Goal: Transaction & Acquisition: Book appointment/travel/reservation

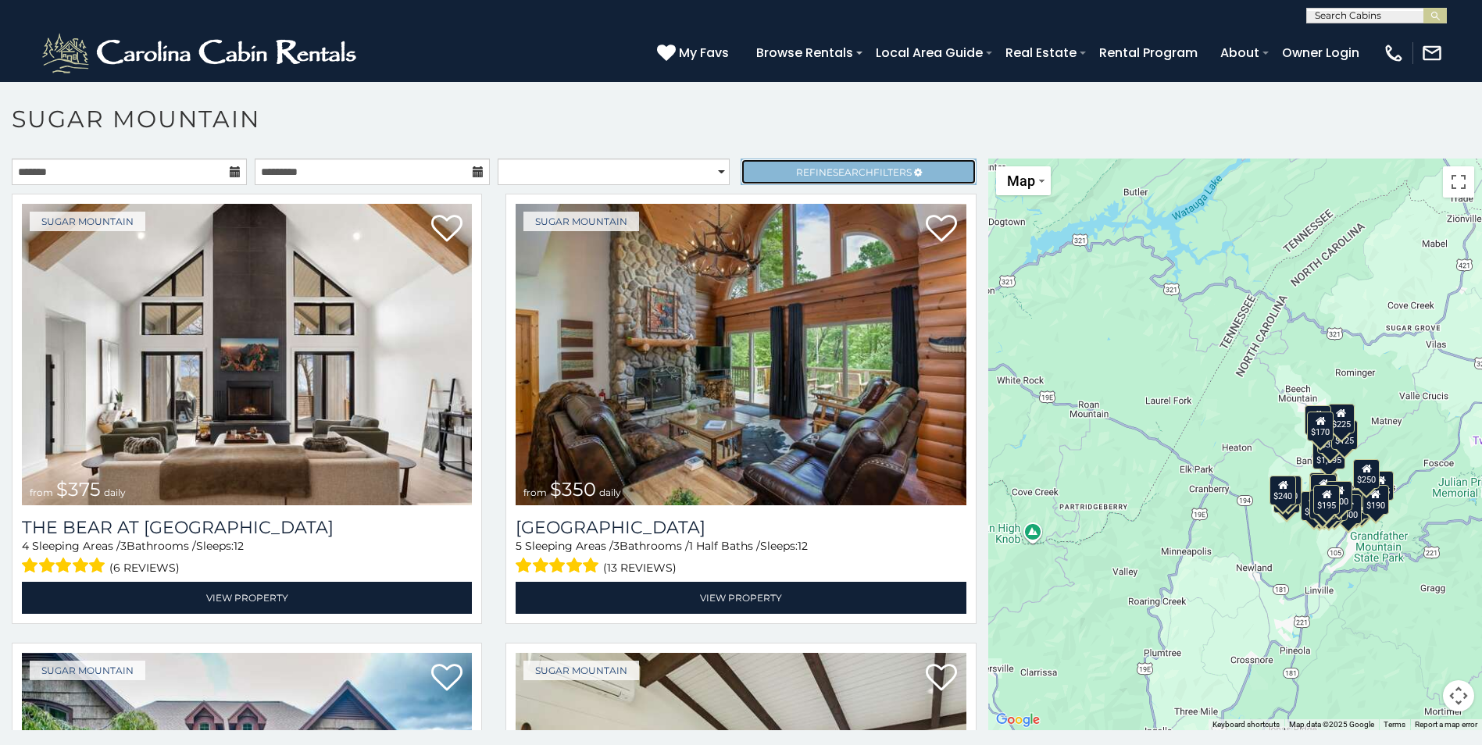
click at [914, 168] on icon at bounding box center [918, 172] width 8 height 9
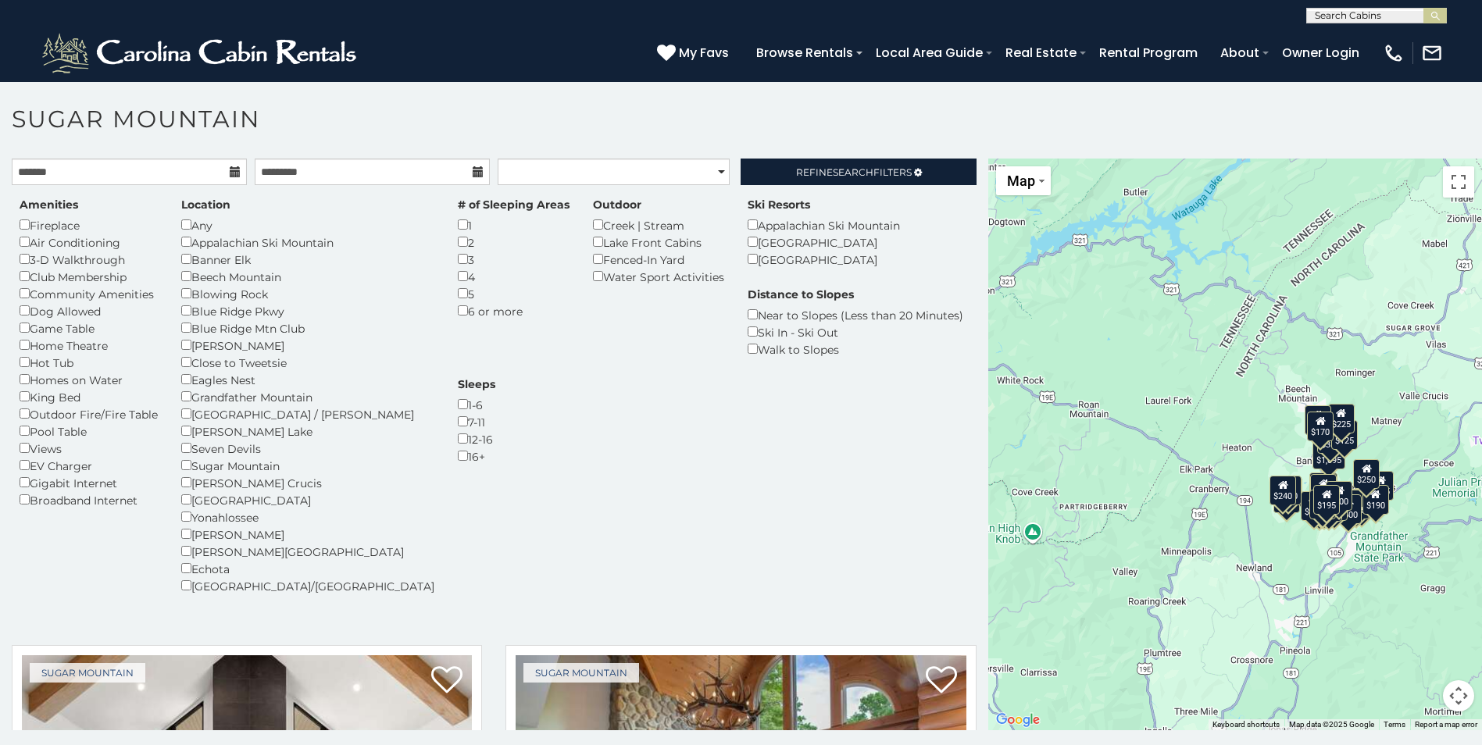
click at [593, 248] on div "Lake Front Cabins" at bounding box center [658, 242] width 131 height 17
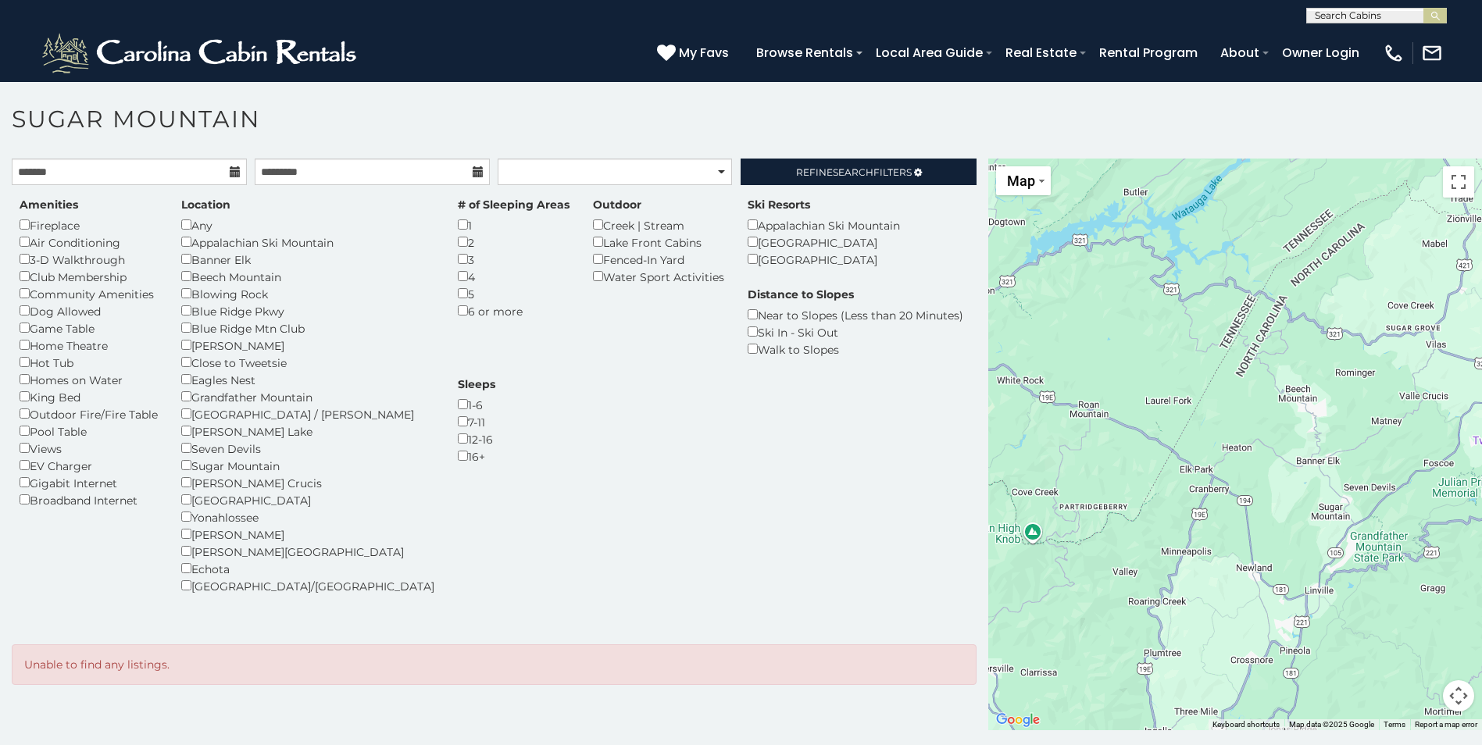
click at [1061, 463] on div at bounding box center [1236, 445] width 494 height 572
click at [1147, 420] on div at bounding box center [1236, 445] width 494 height 572
click at [877, 173] on span "Refine Search Filters" at bounding box center [854, 172] width 116 height 12
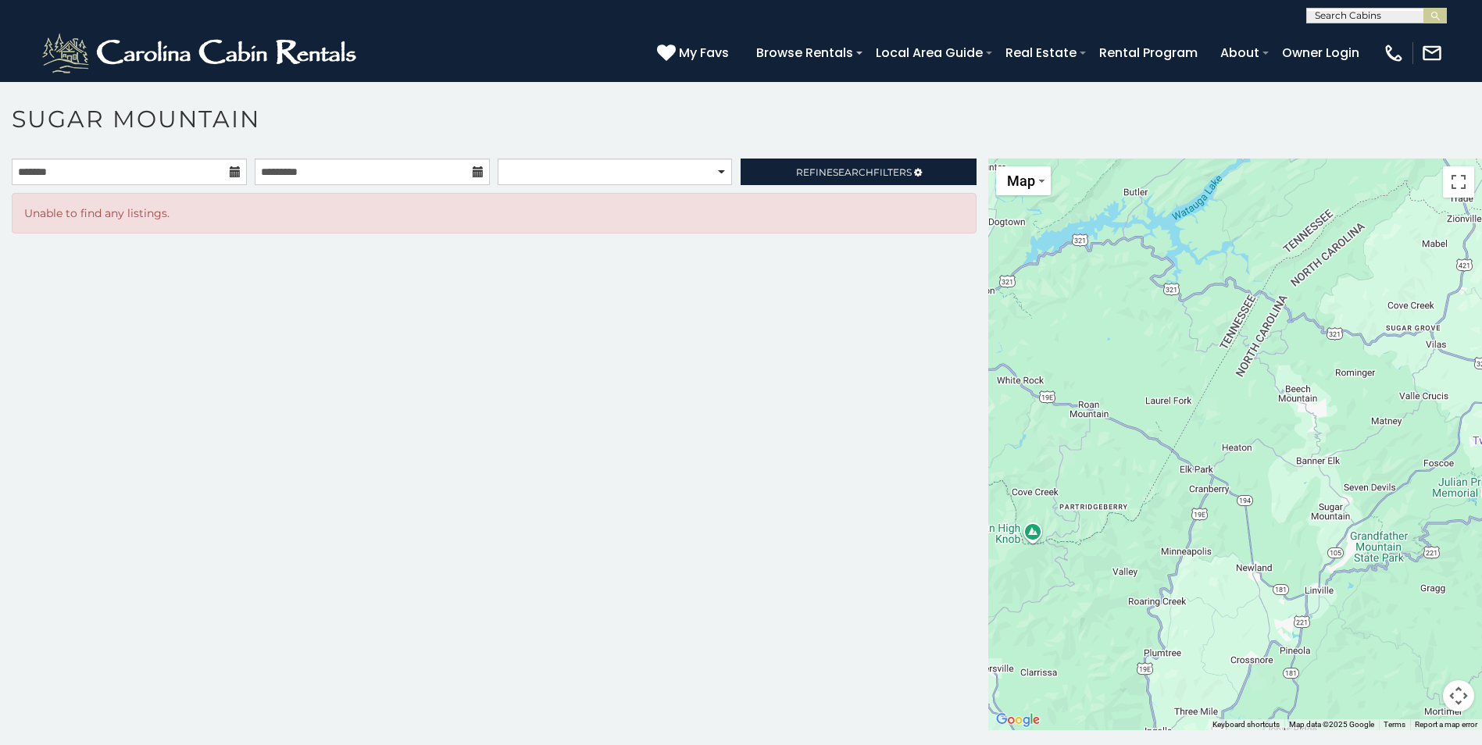
click at [799, 185] on div "**********" at bounding box center [494, 176] width 989 height 34
click at [802, 178] on link "Refine Search Filters" at bounding box center [858, 172] width 235 height 27
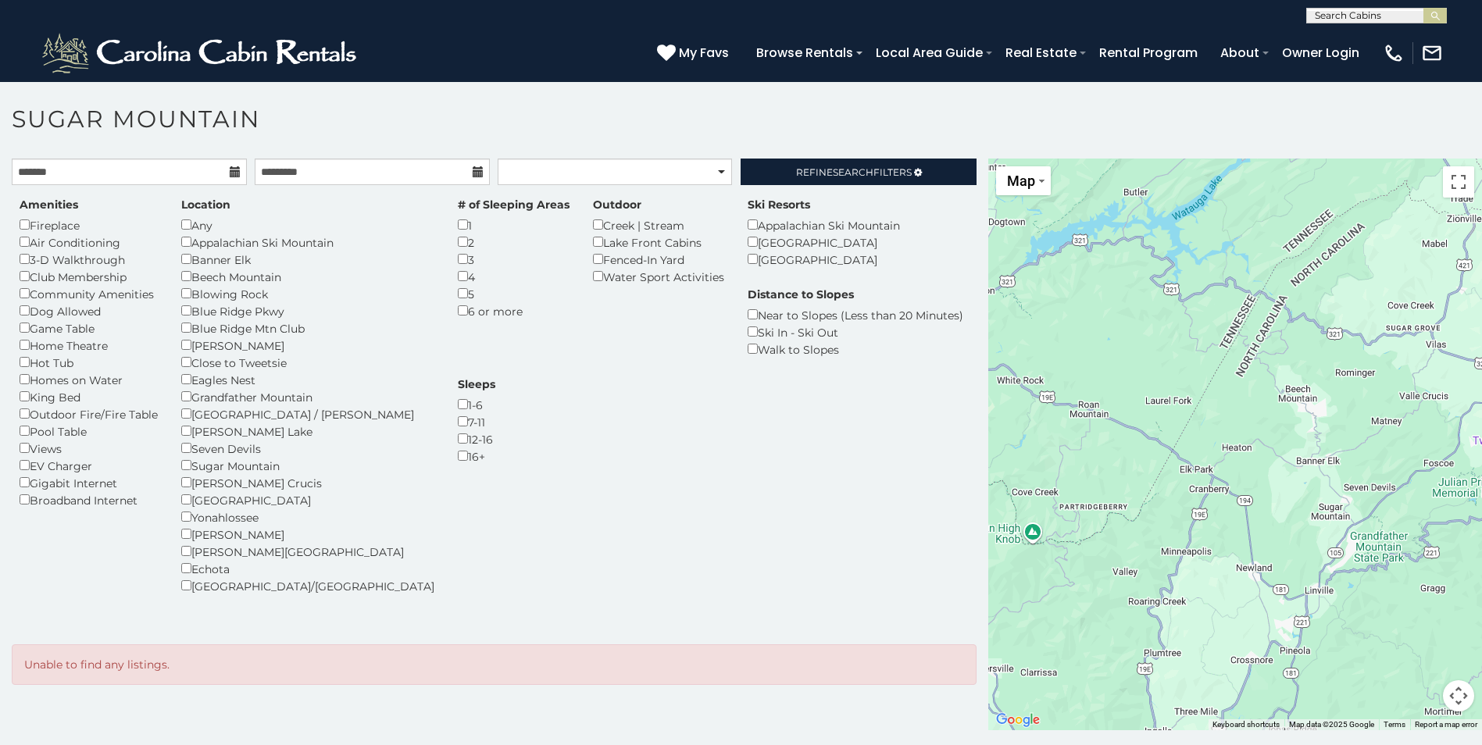
click at [593, 231] on div "Creek | Stream" at bounding box center [658, 224] width 131 height 17
click at [593, 224] on div "Creek | Stream" at bounding box center [658, 224] width 131 height 17
click at [581, 227] on div "Outdoor Creek | Stream Lake Front Cabins Fenced-In Yard Water Sport Activities" at bounding box center [658, 241] width 155 height 88
click at [796, 177] on span "Refine Search Filters" at bounding box center [854, 172] width 116 height 12
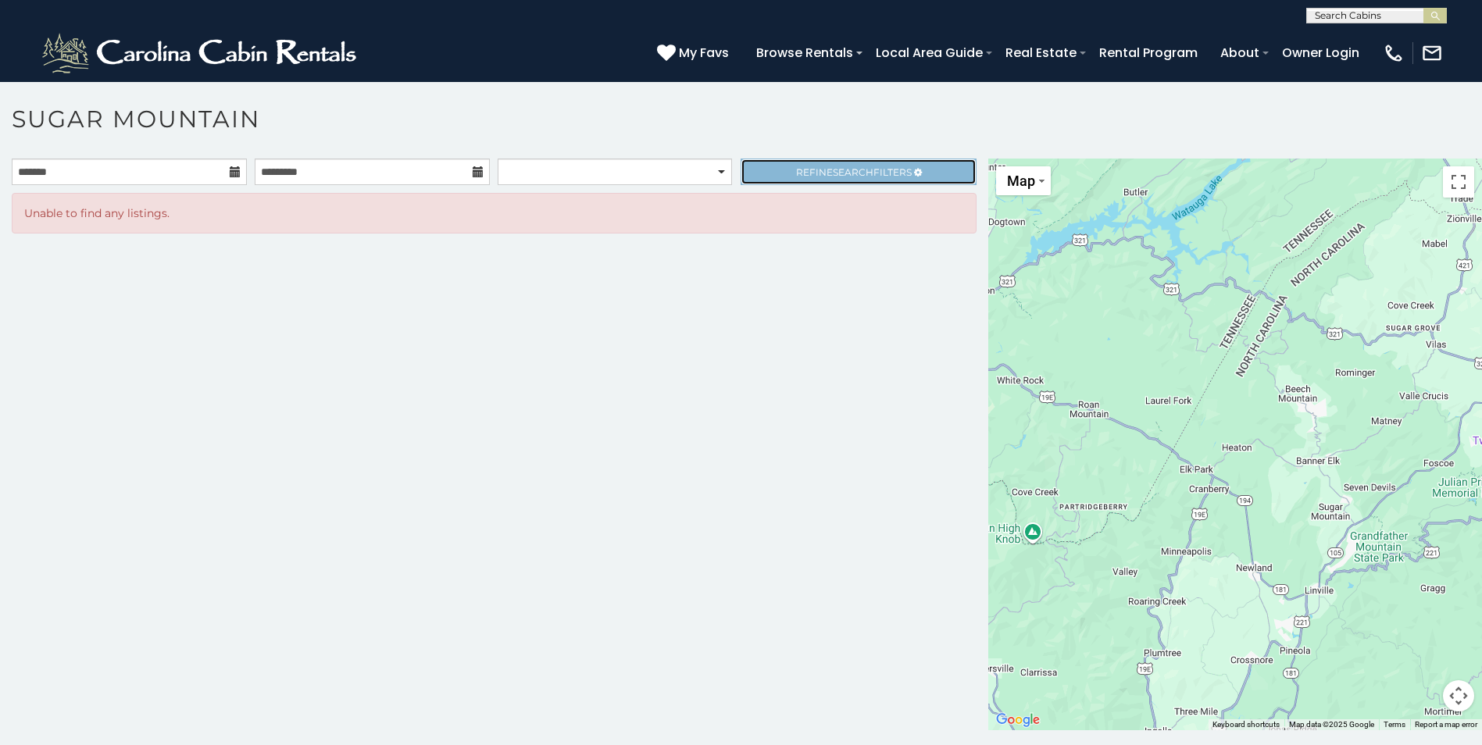
click at [796, 175] on span "Refine Search Filters" at bounding box center [854, 172] width 116 height 12
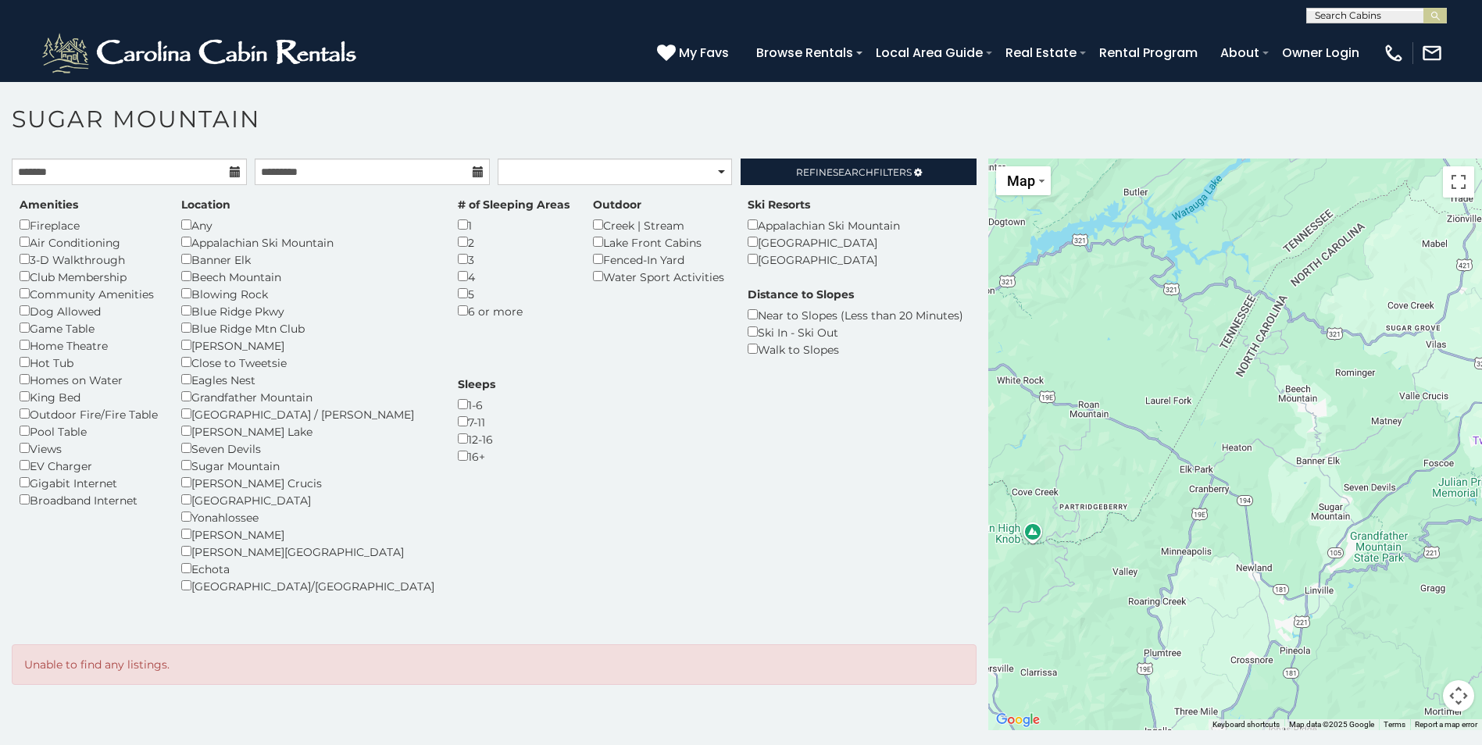
click at [810, 188] on div "Amenities Fireplace Air Conditioning 3-D Walkthrough Club Membership Community …" at bounding box center [494, 411] width 973 height 452
click at [803, 167] on span "Refine Search Filters" at bounding box center [854, 172] width 116 height 12
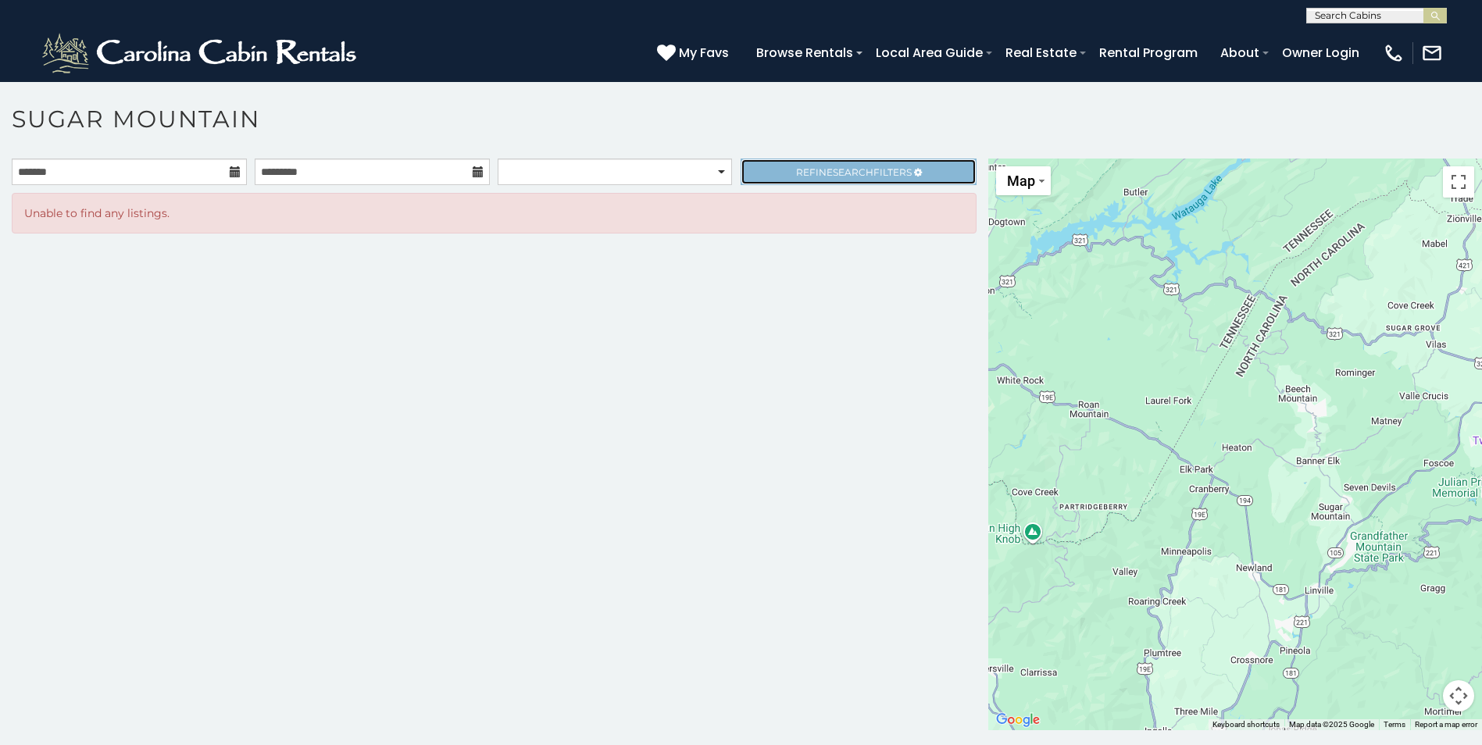
click at [766, 168] on link "Refine Search Filters" at bounding box center [858, 172] width 235 height 27
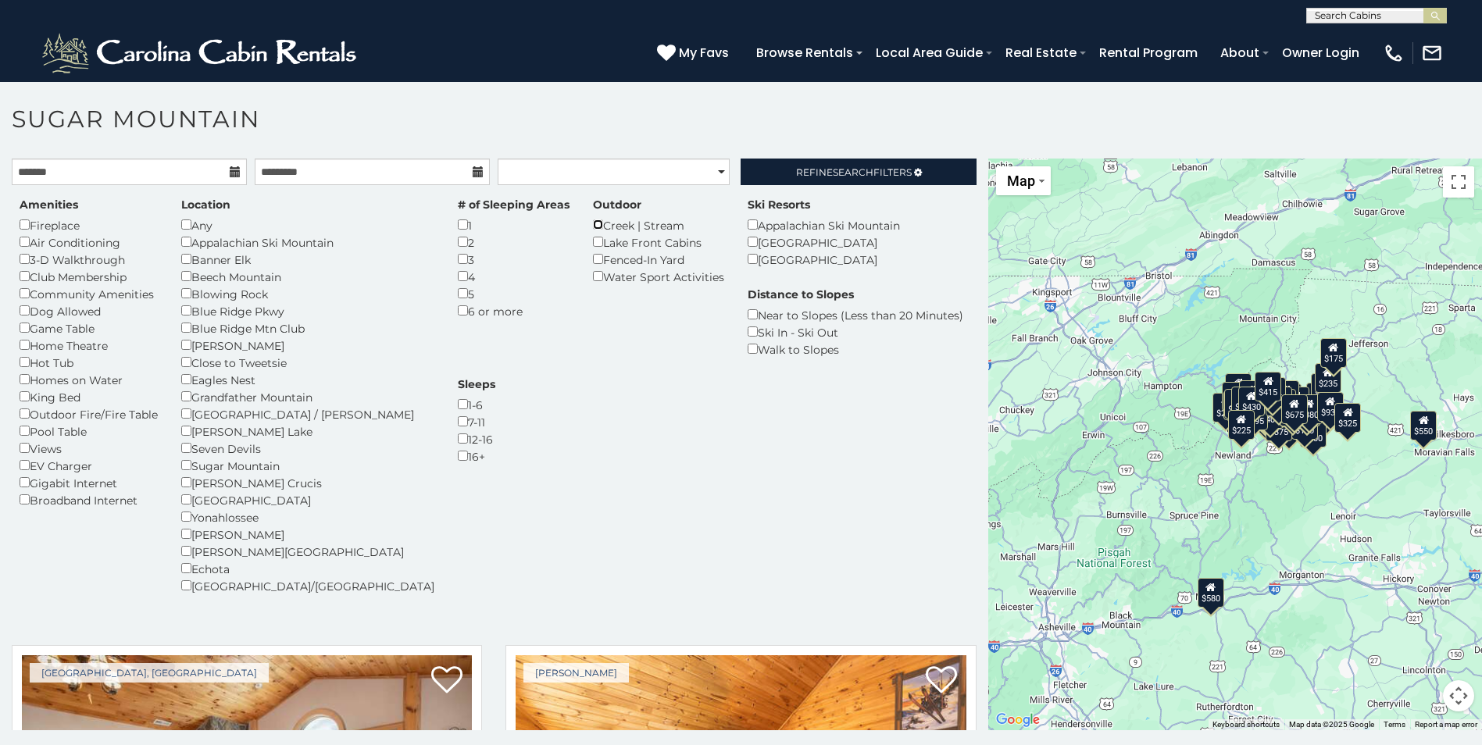
scroll to position [9, 0]
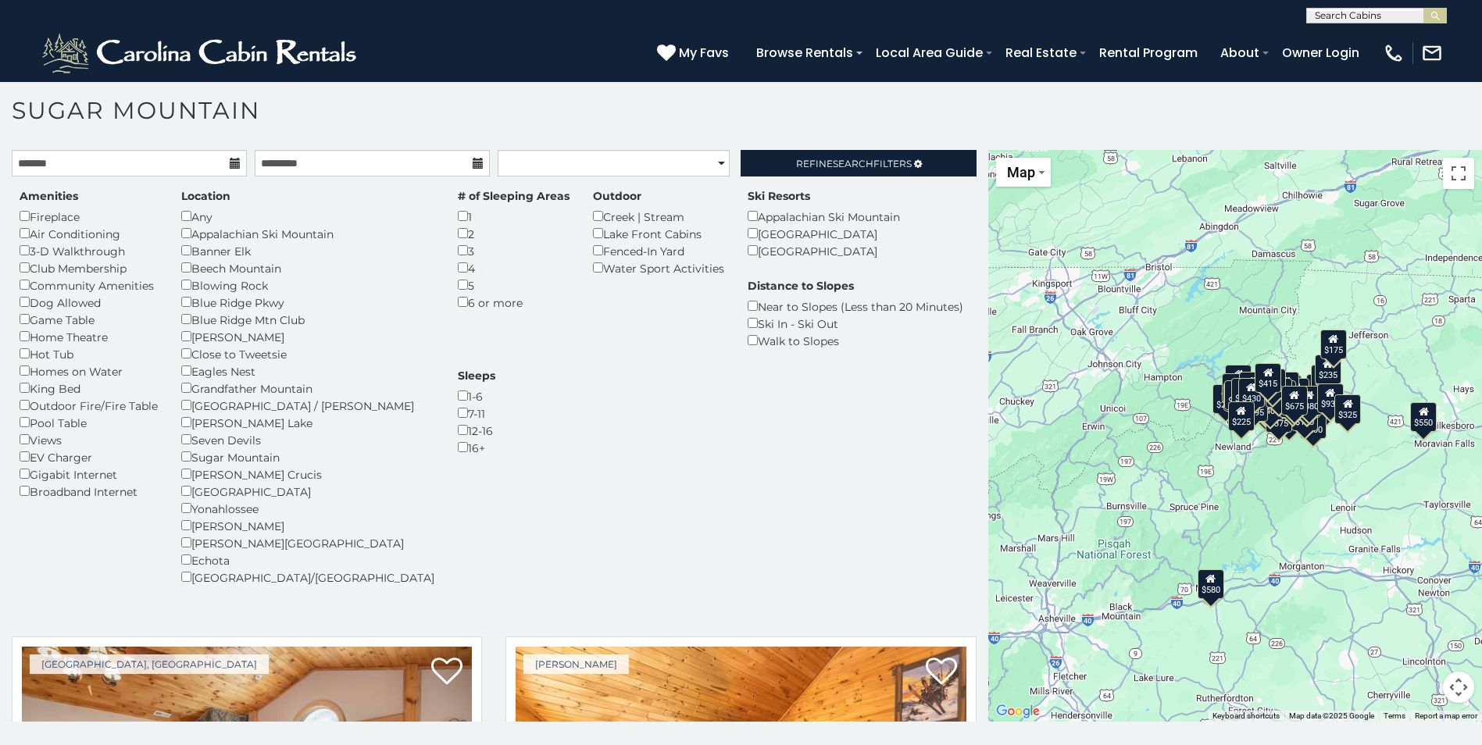
click at [1148, 479] on div "$315 $200 $215 $275 $210 $220 $615 $200 $210 $260 $235 $200 $235 $225 $190 $185…" at bounding box center [1236, 436] width 494 height 572
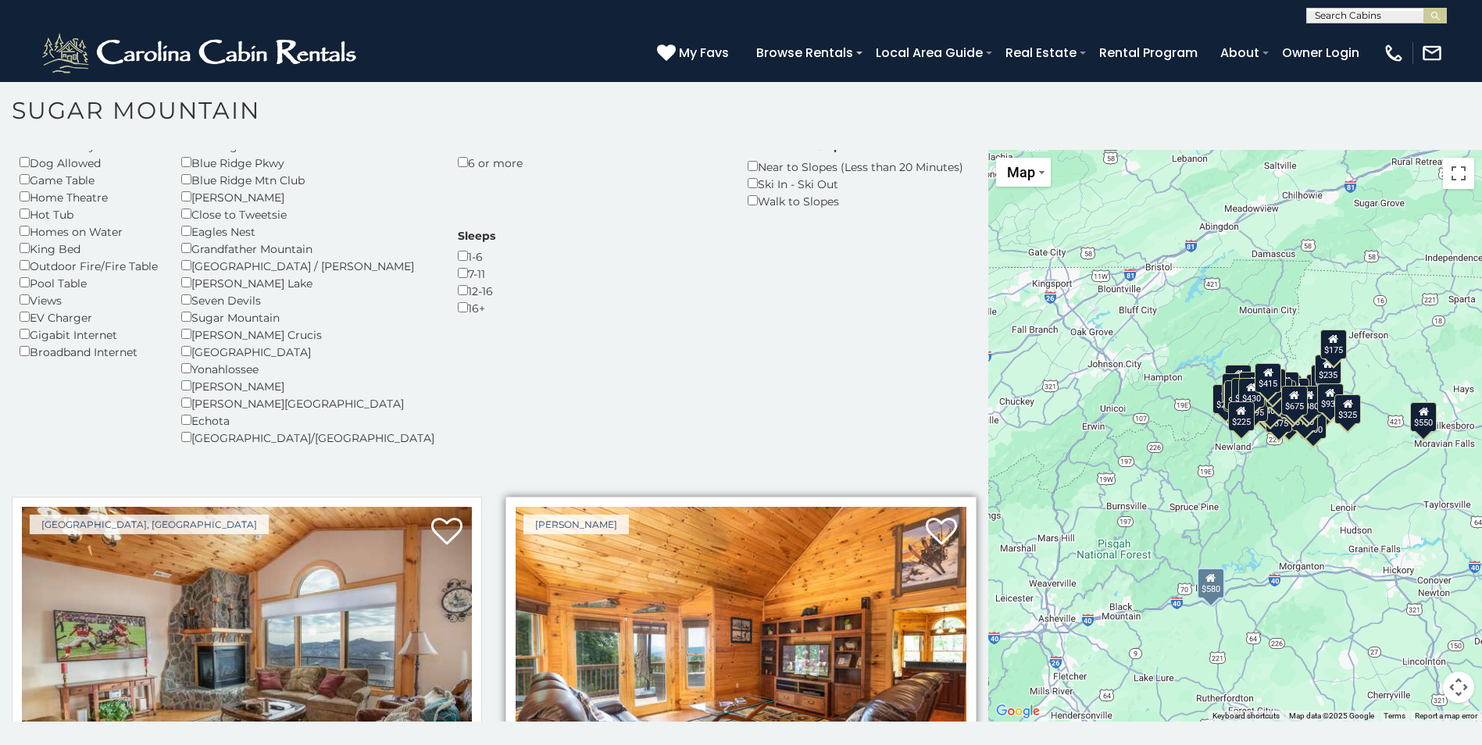
scroll to position [391, 0]
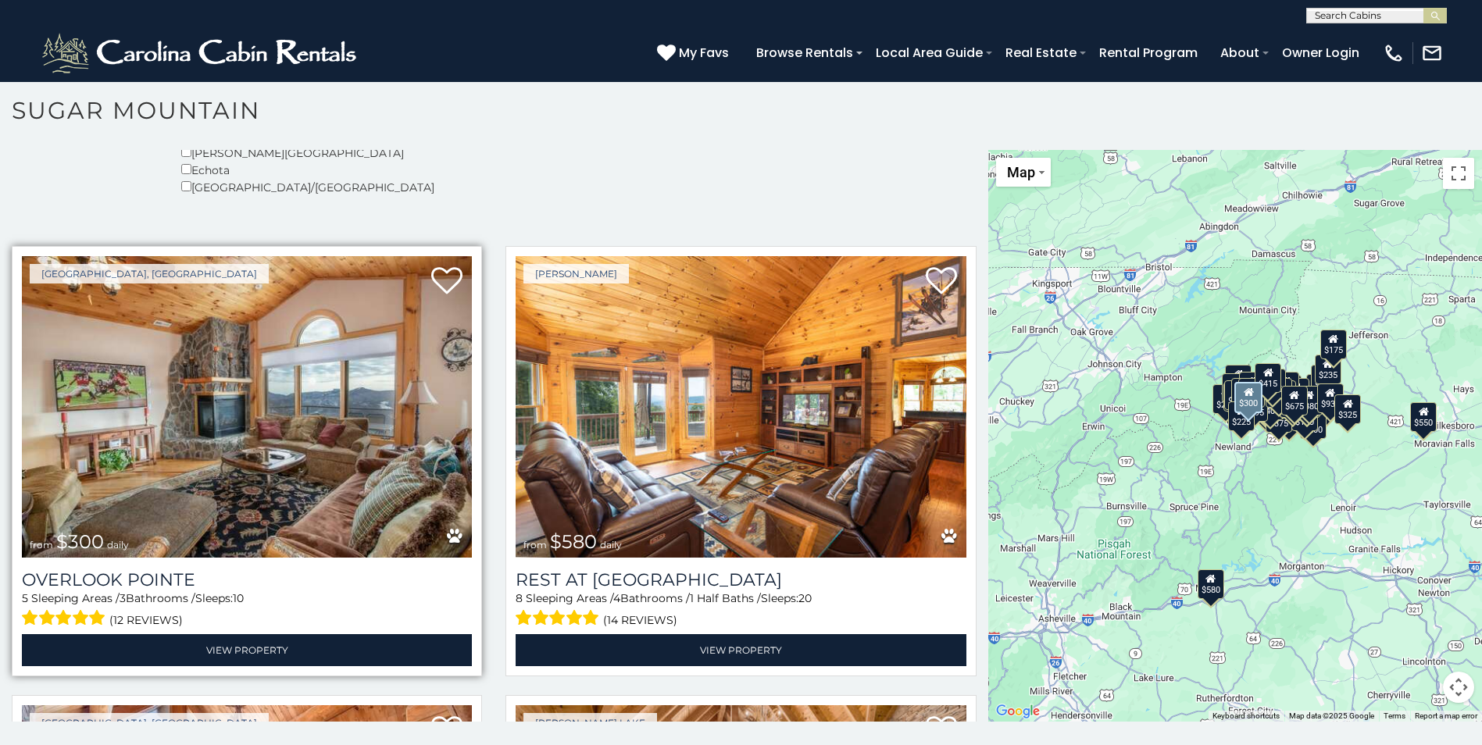
click at [303, 444] on img at bounding box center [247, 407] width 450 height 302
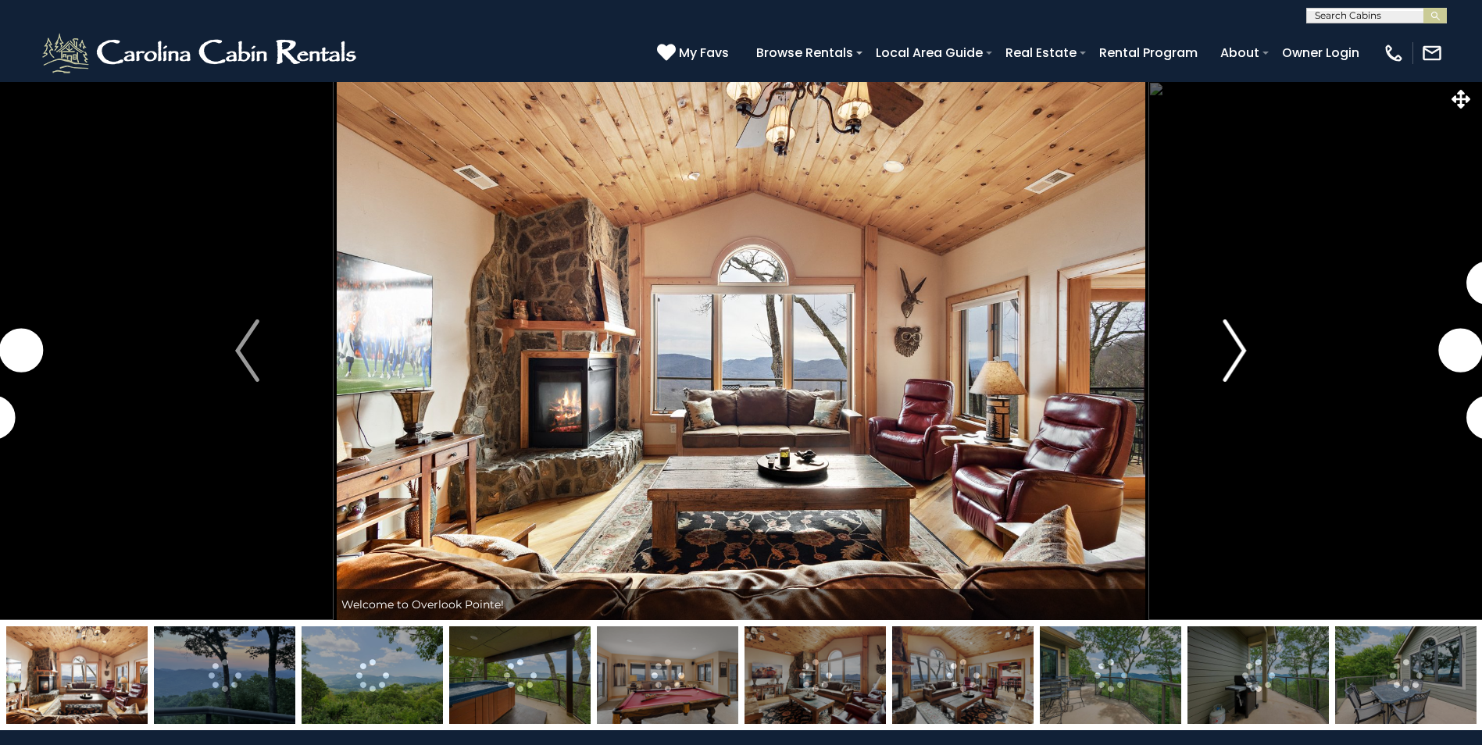
click at [1224, 353] on img "Next" at bounding box center [1234, 351] width 23 height 63
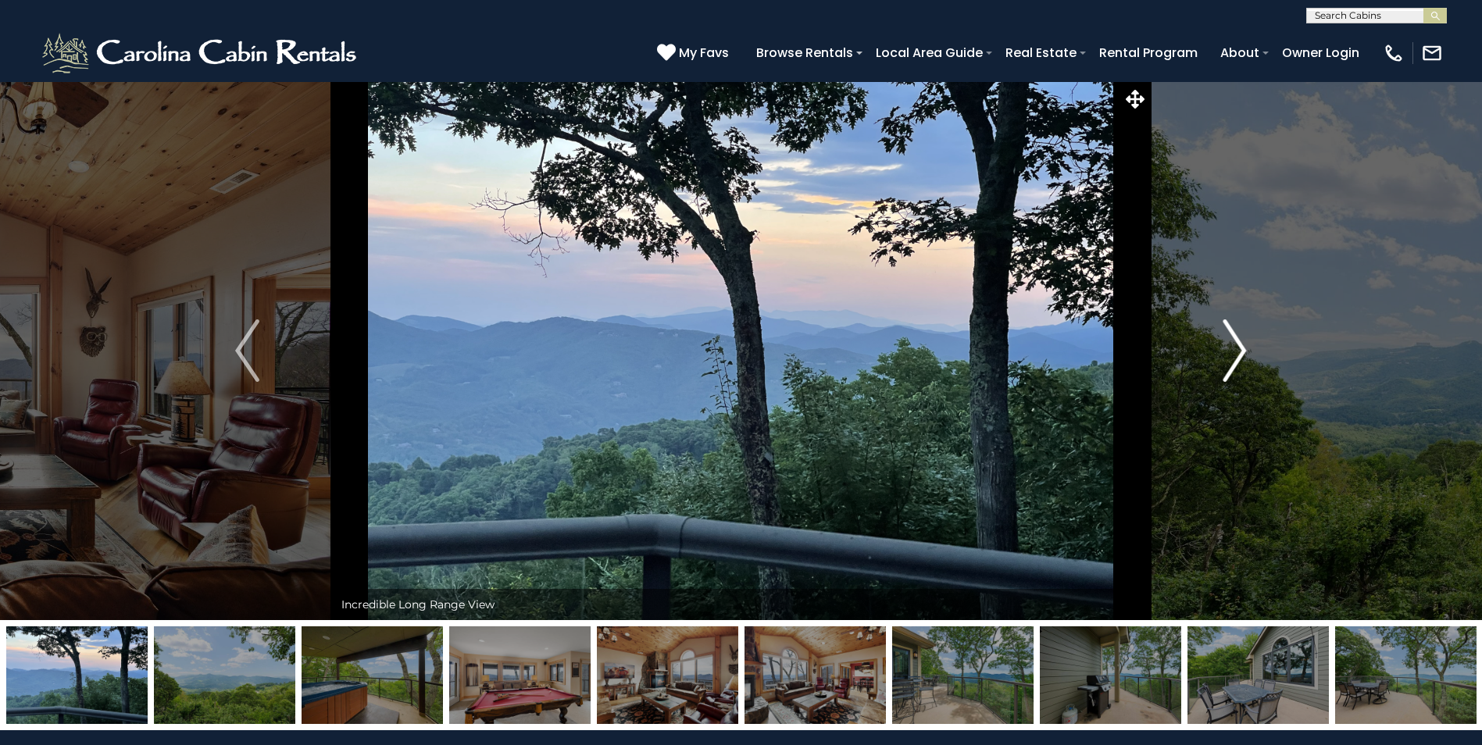
click at [1235, 352] on img "Next" at bounding box center [1234, 351] width 23 height 63
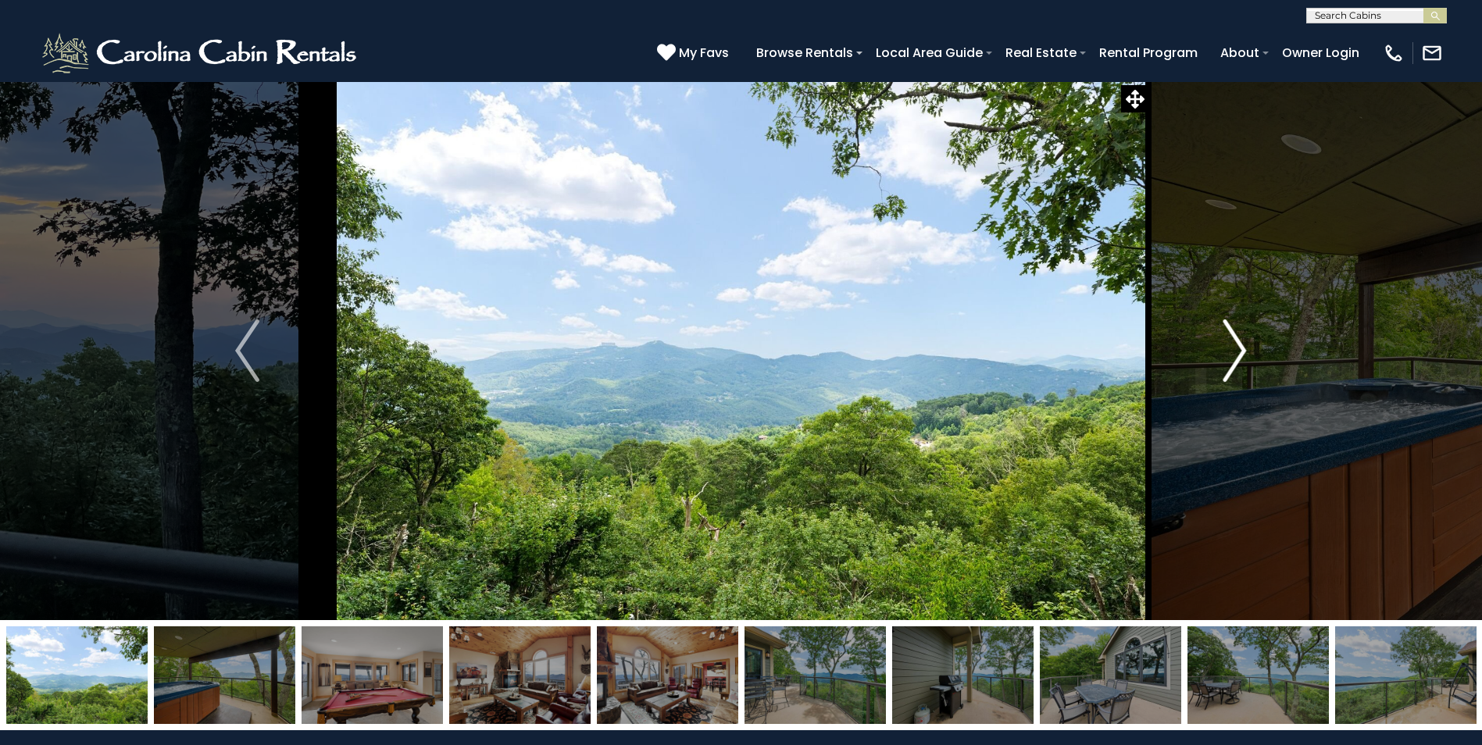
click at [1235, 351] on img "Next" at bounding box center [1234, 351] width 23 height 63
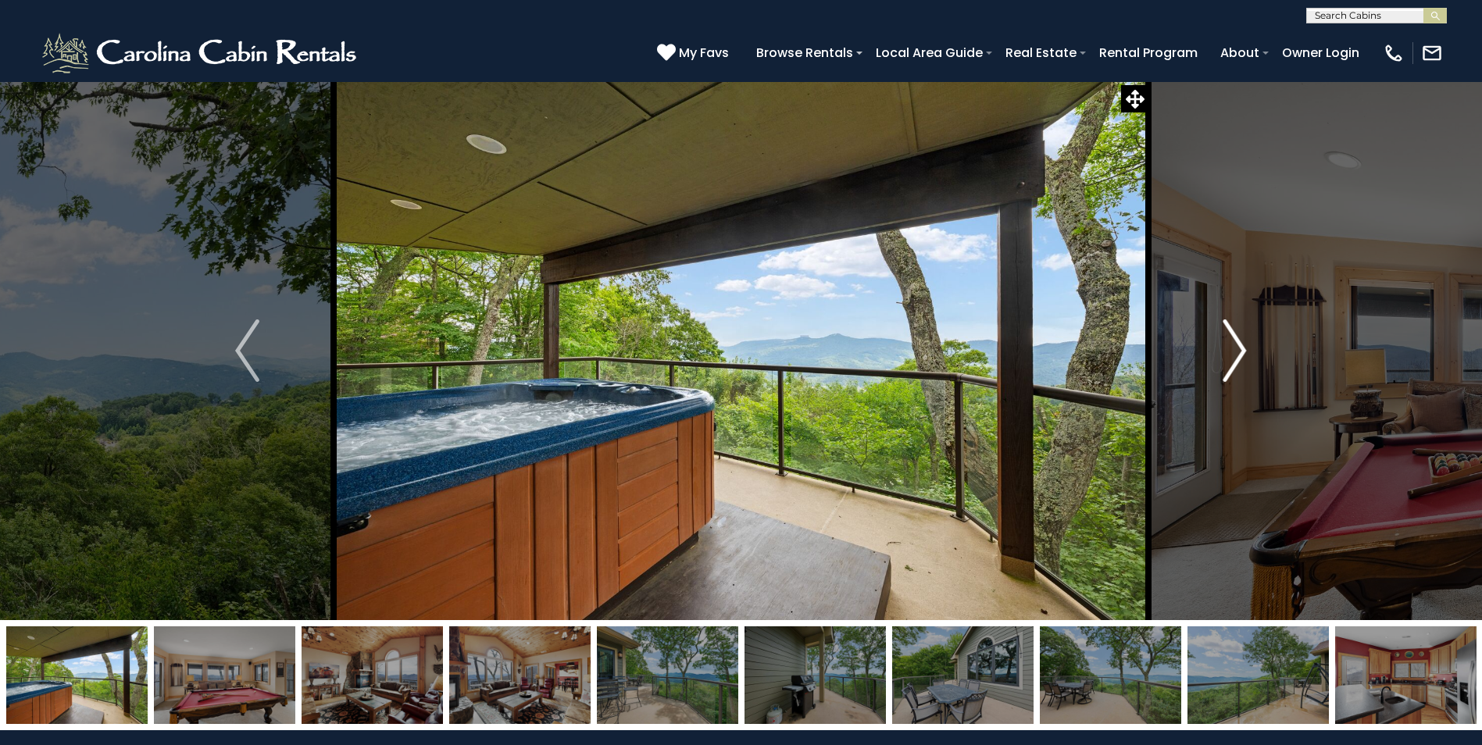
click at [1235, 351] on img "Next" at bounding box center [1234, 351] width 23 height 63
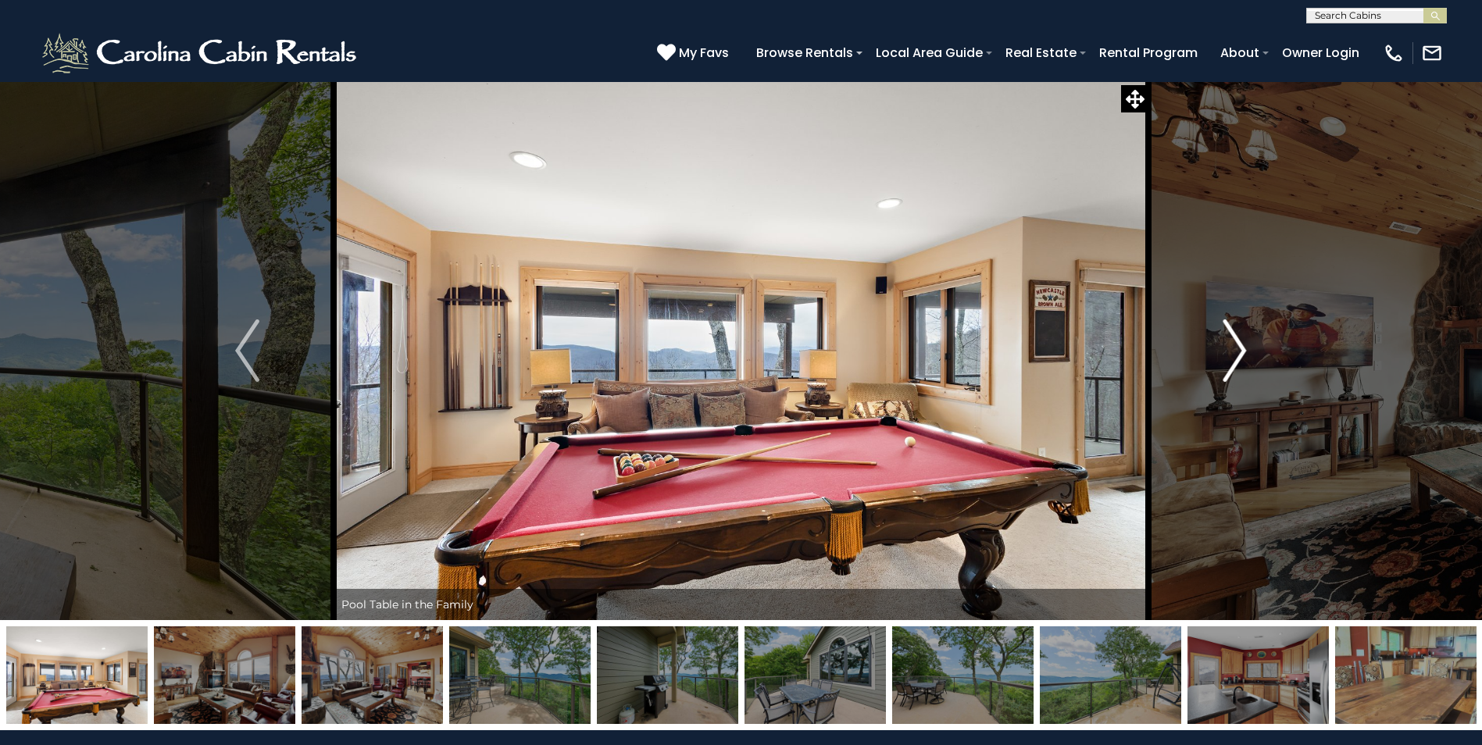
click at [1235, 351] on img "Next" at bounding box center [1234, 351] width 23 height 63
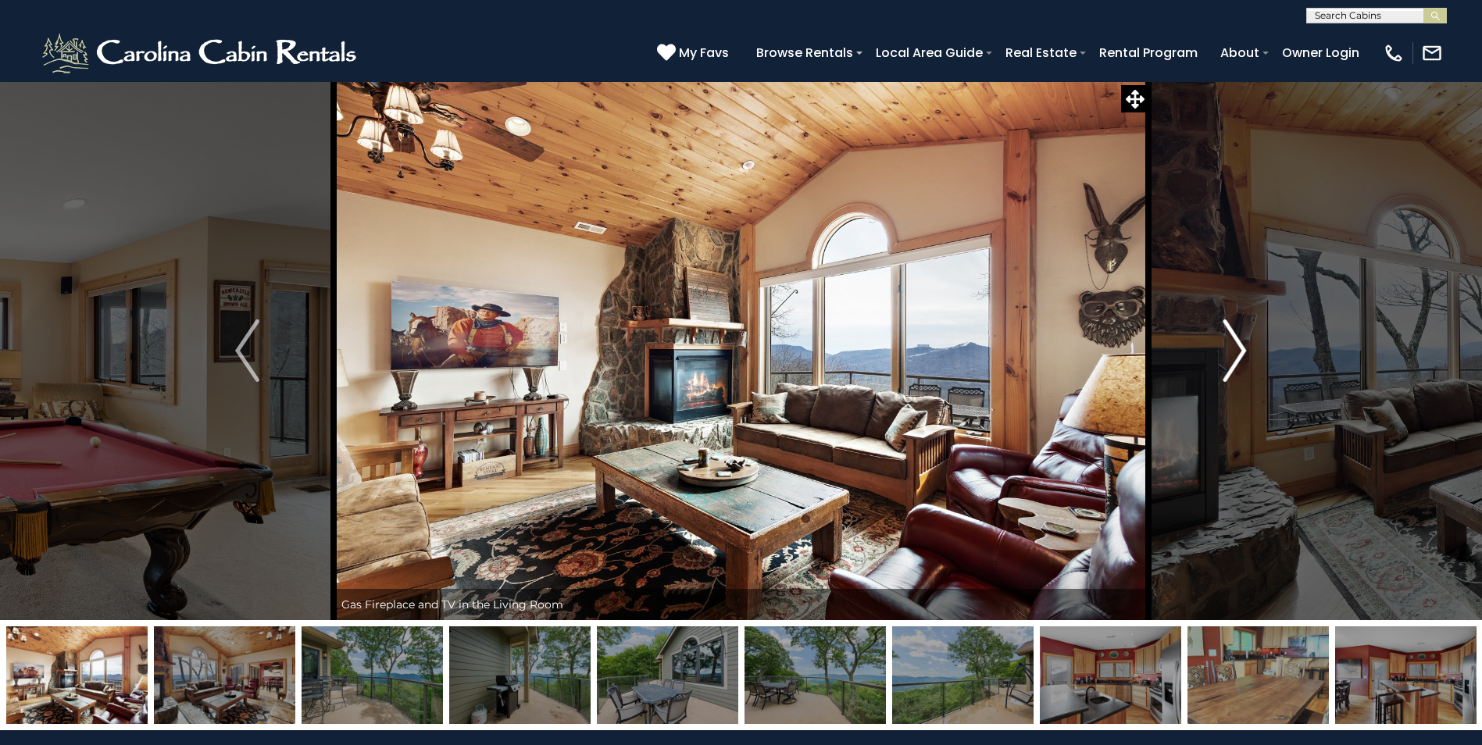
click at [1235, 351] on img "Next" at bounding box center [1234, 351] width 23 height 63
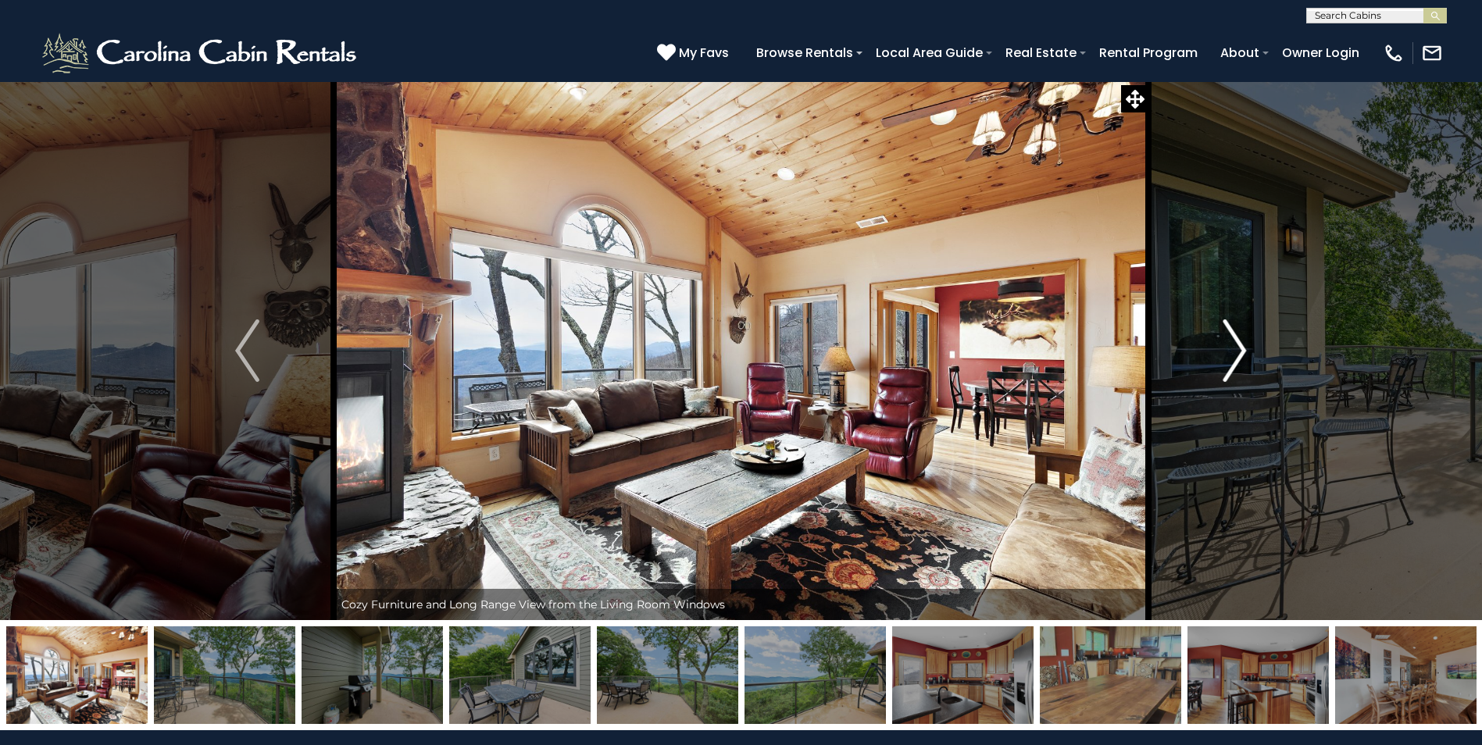
click at [1235, 351] on img "Next" at bounding box center [1234, 351] width 23 height 63
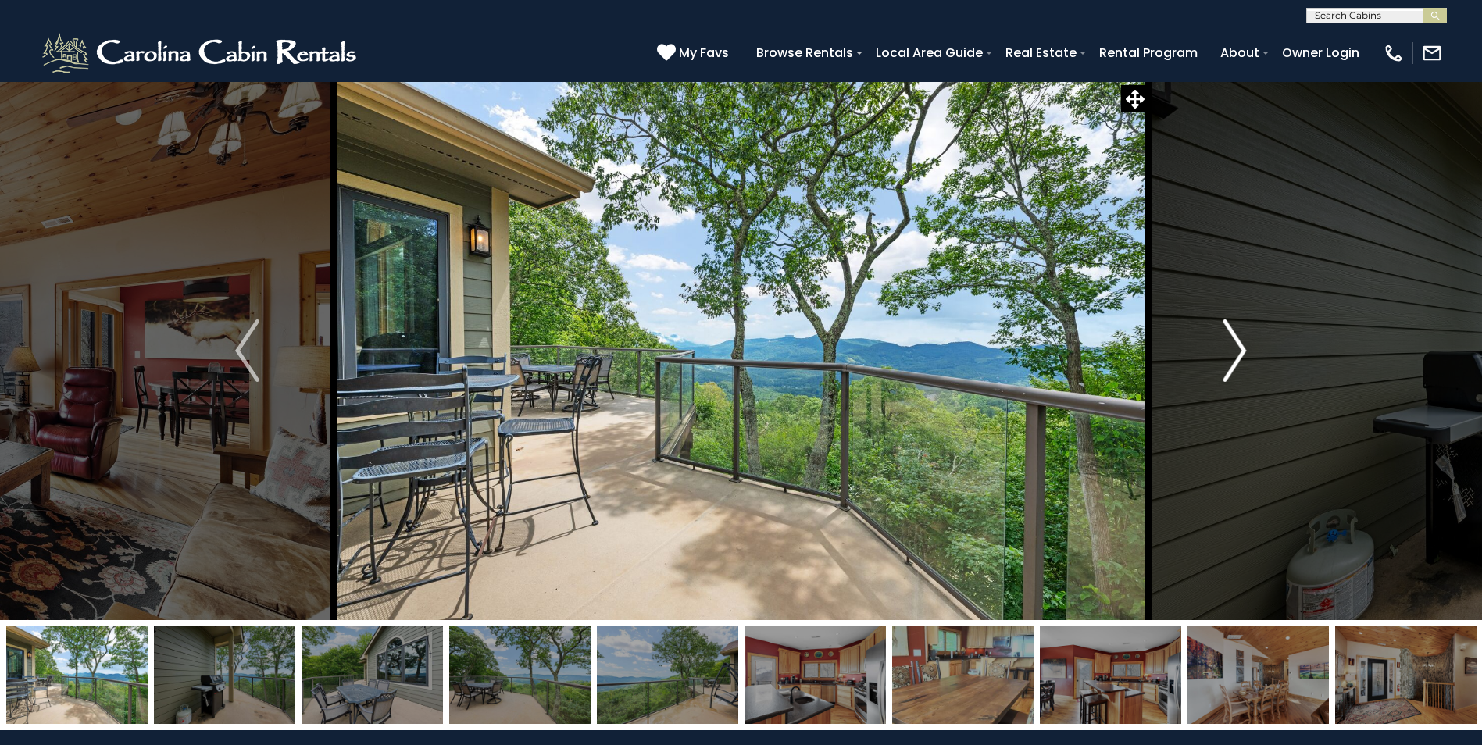
click at [1246, 358] on img "Next" at bounding box center [1234, 351] width 23 height 63
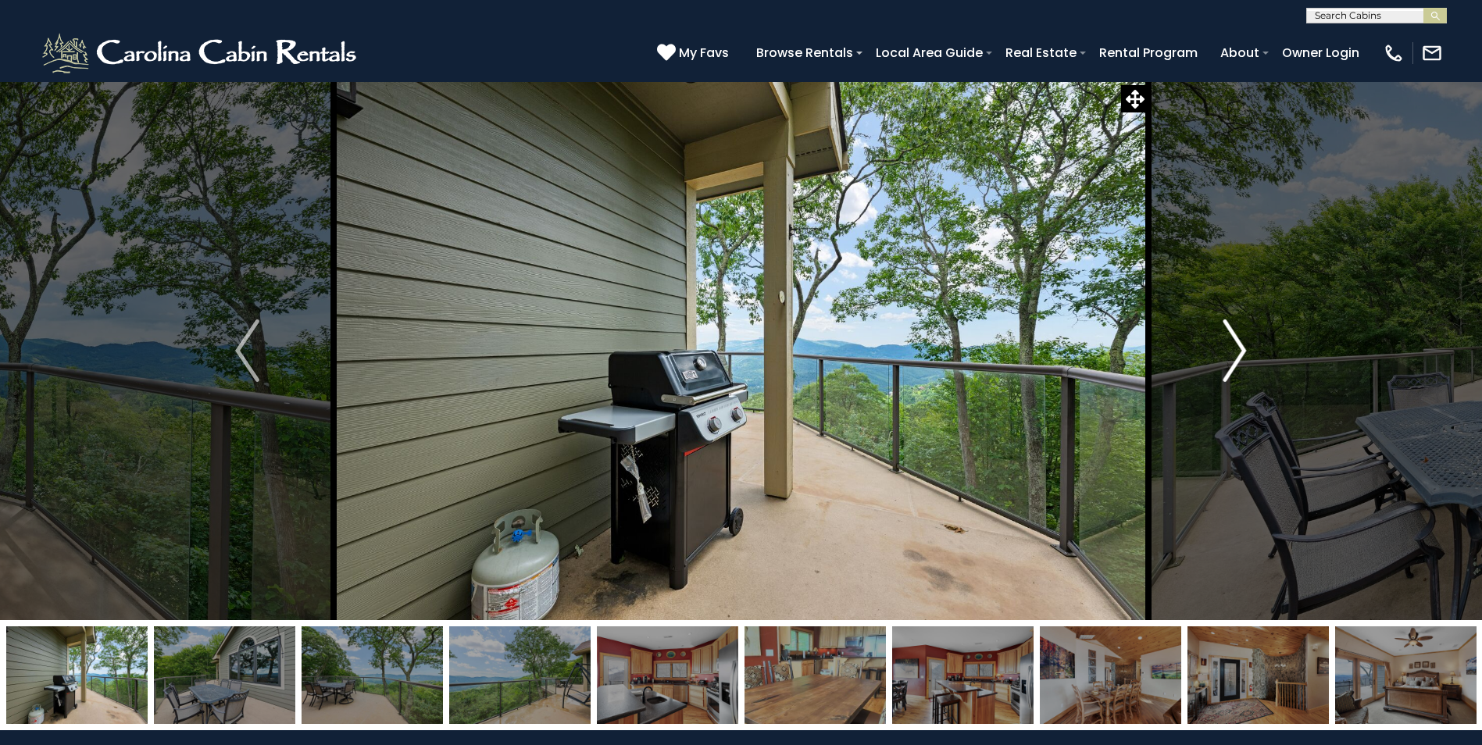
click at [1246, 358] on img "Next" at bounding box center [1234, 351] width 23 height 63
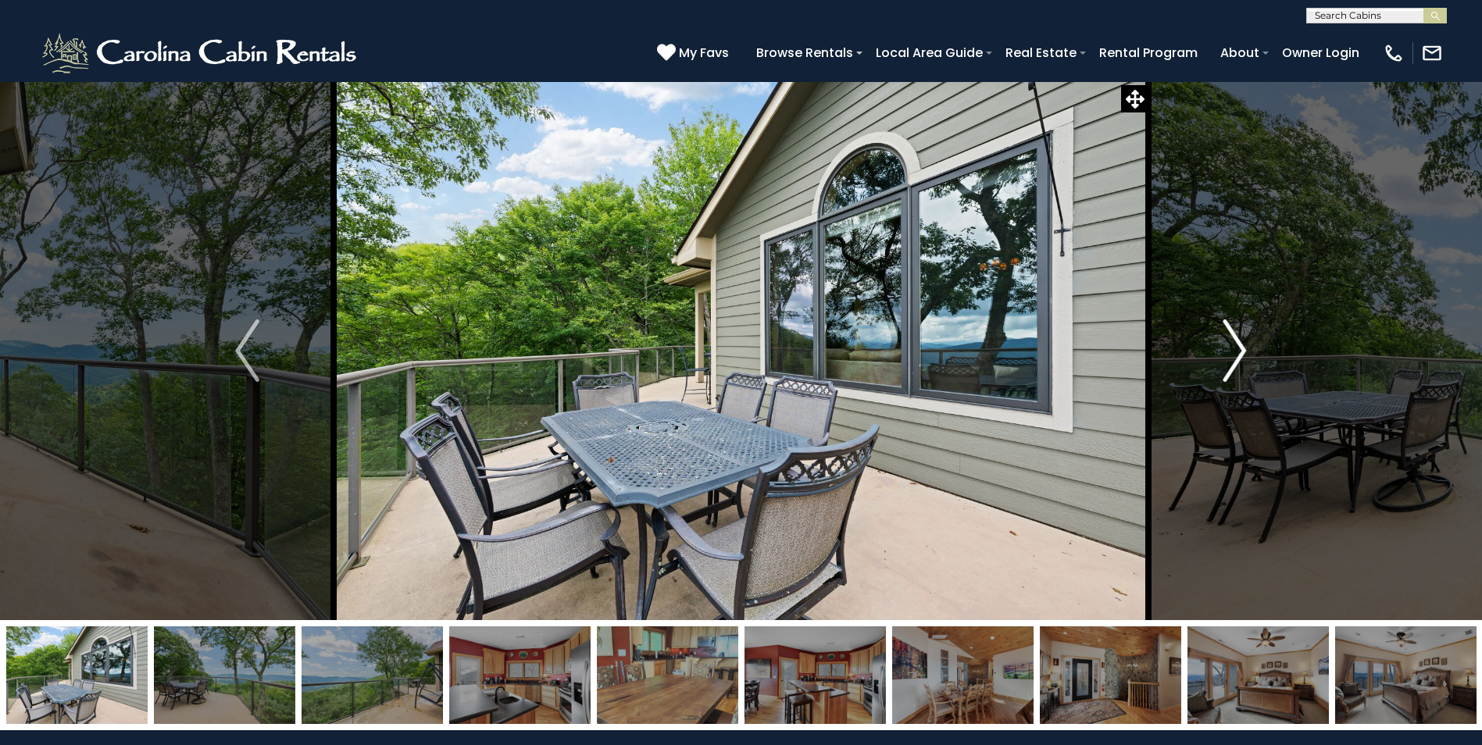
click at [1246, 358] on img "Next" at bounding box center [1234, 351] width 23 height 63
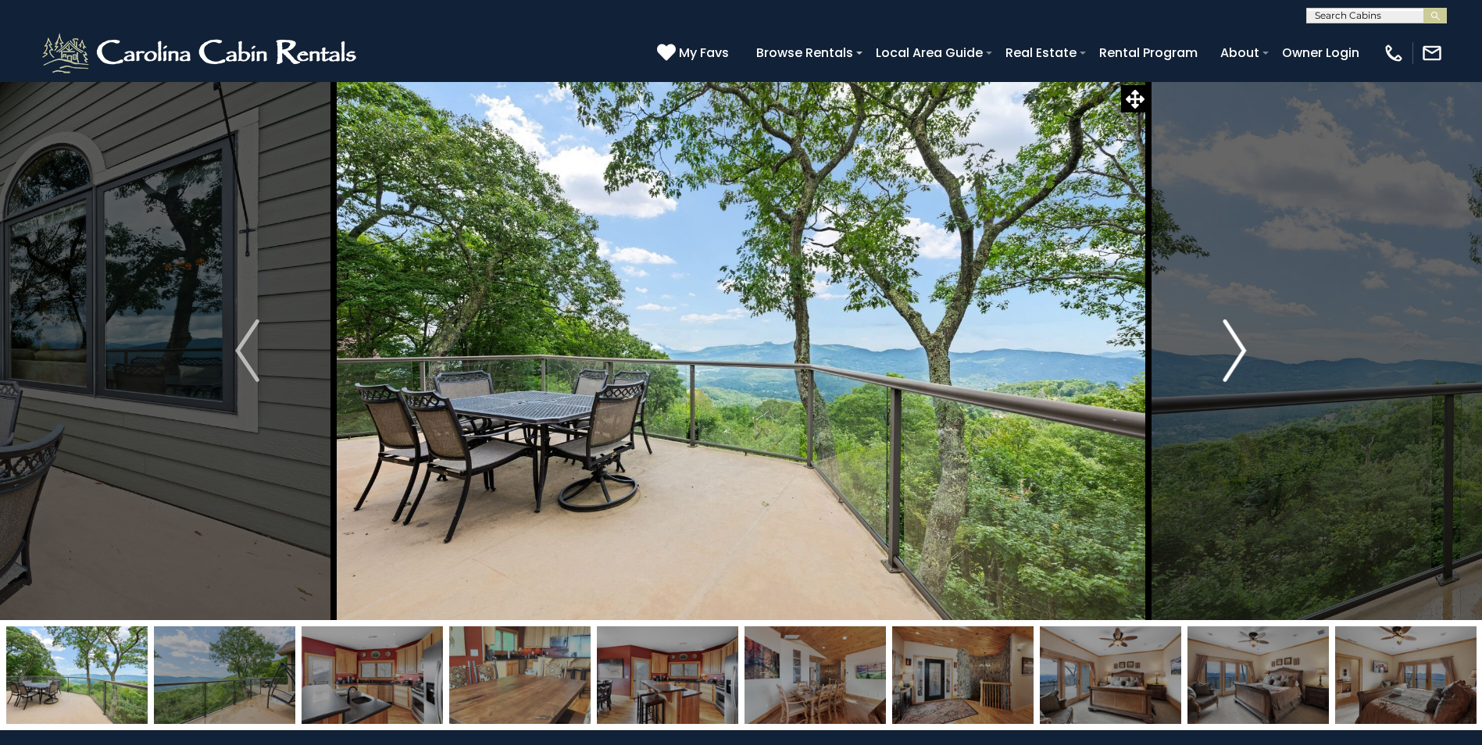
click at [1246, 358] on img "Next" at bounding box center [1234, 351] width 23 height 63
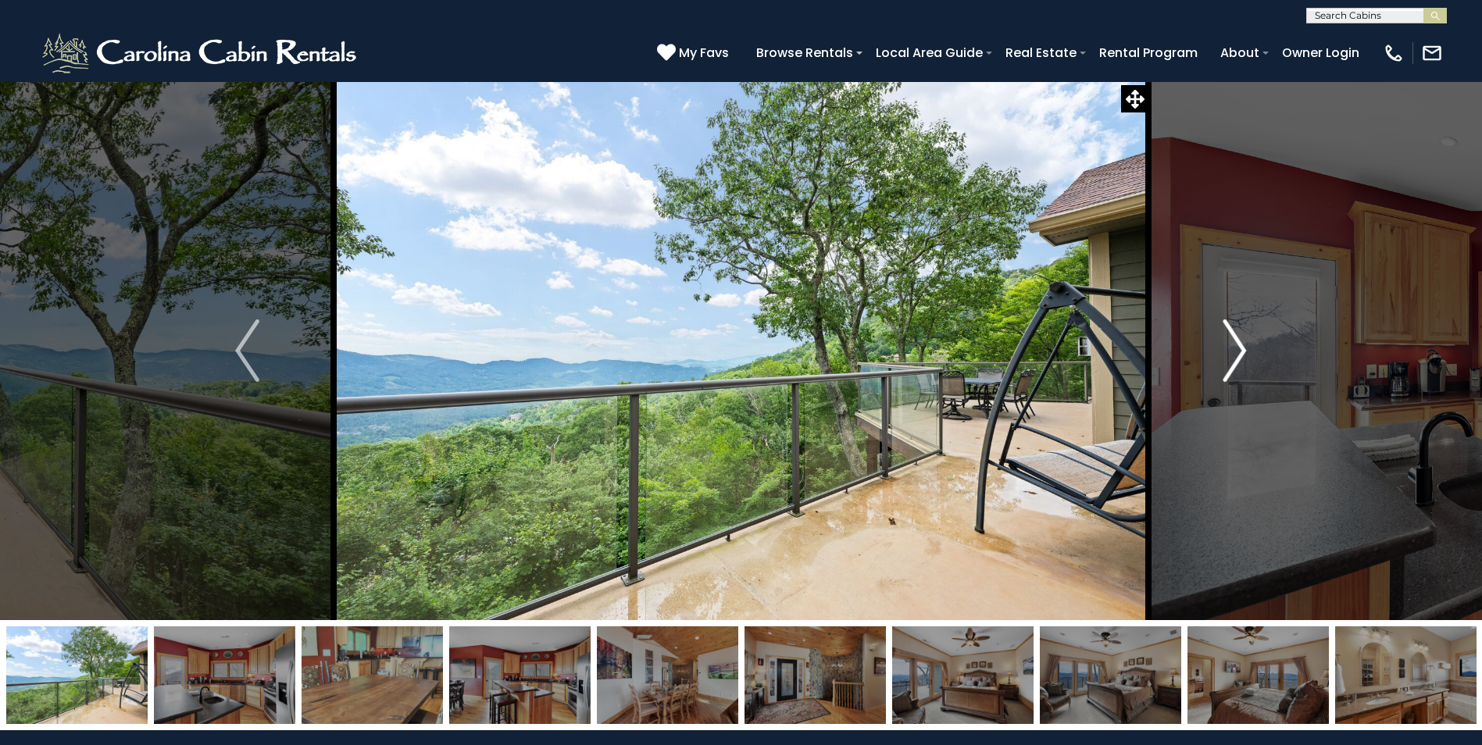
click at [1246, 358] on img "Next" at bounding box center [1234, 351] width 23 height 63
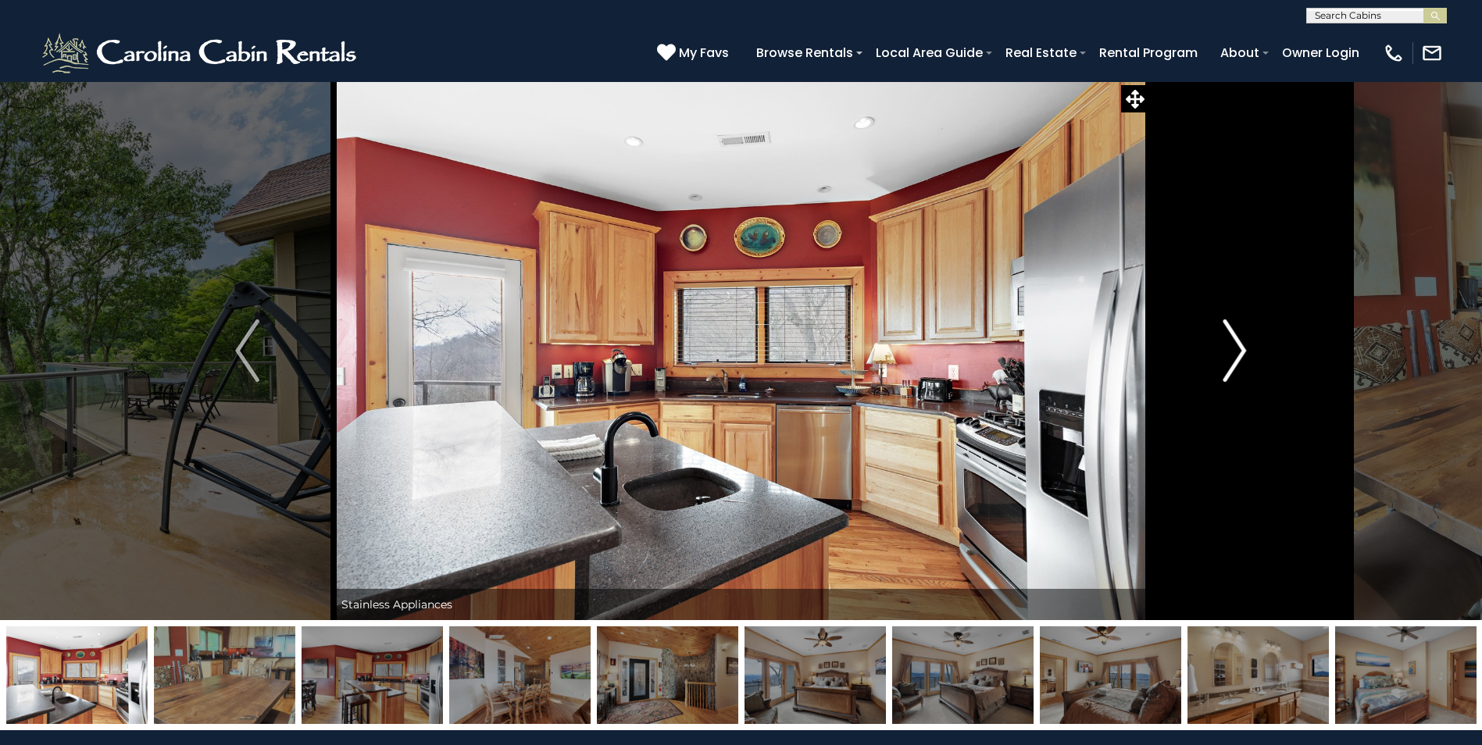
click at [1246, 358] on img "Next" at bounding box center [1234, 351] width 23 height 63
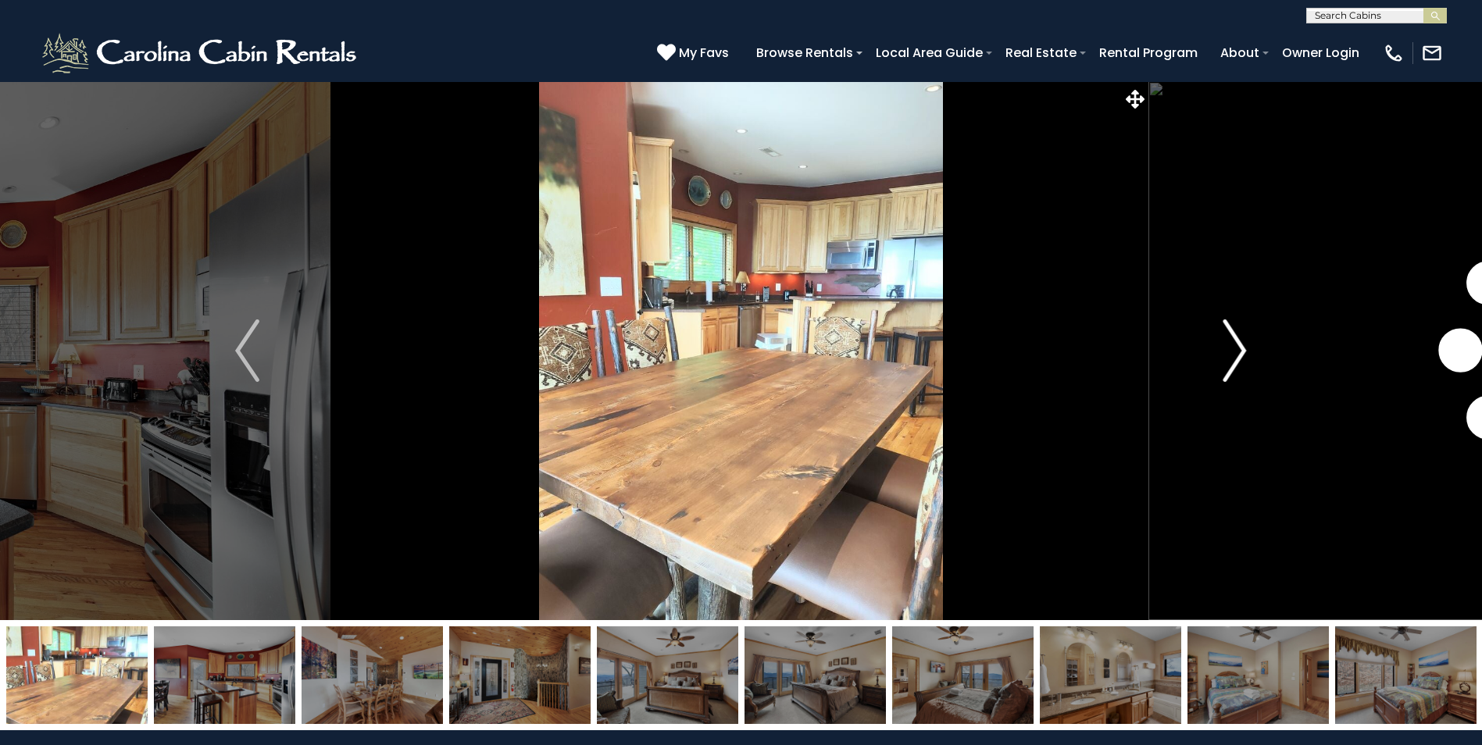
click at [1246, 358] on img "Next" at bounding box center [1234, 351] width 23 height 63
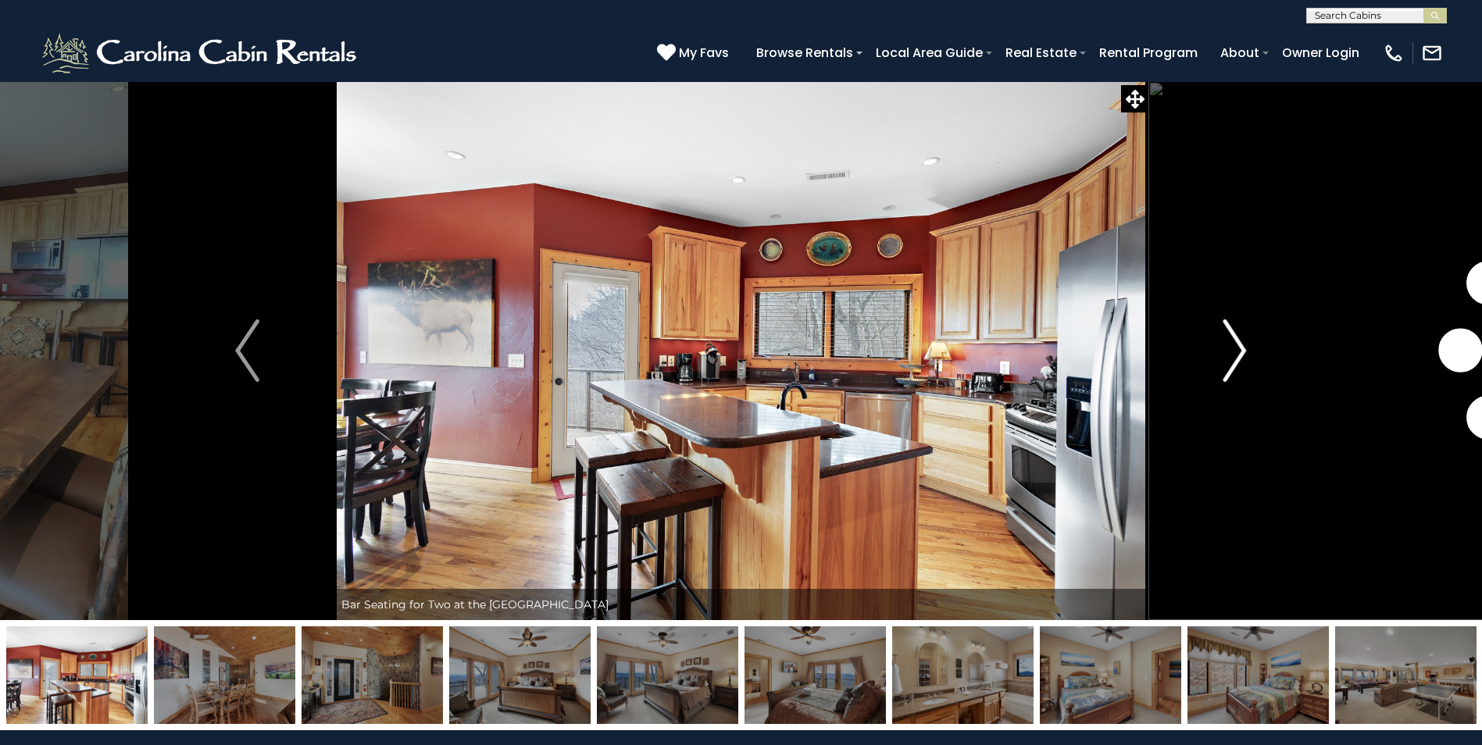
click at [1246, 358] on img "Next" at bounding box center [1234, 351] width 23 height 63
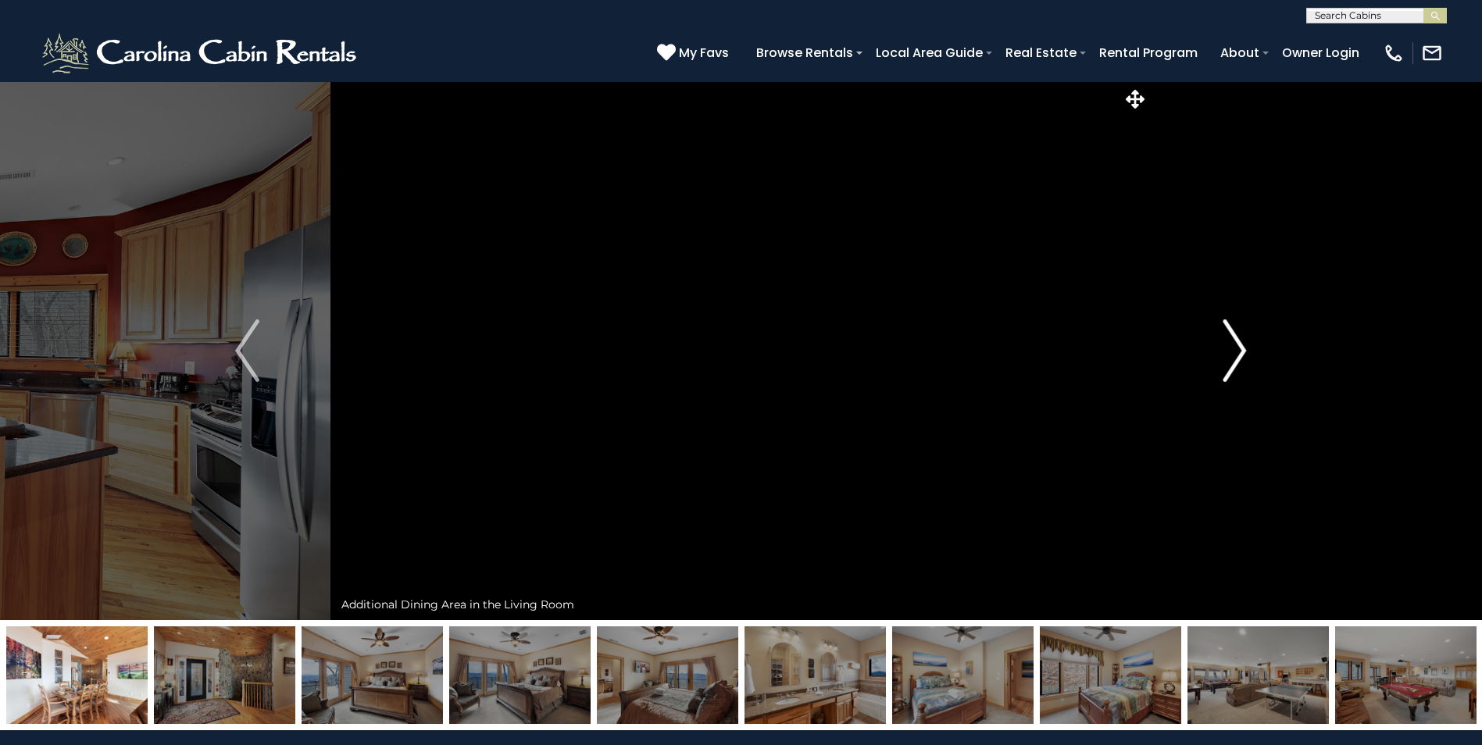
click at [1246, 358] on img "Next" at bounding box center [1234, 351] width 23 height 63
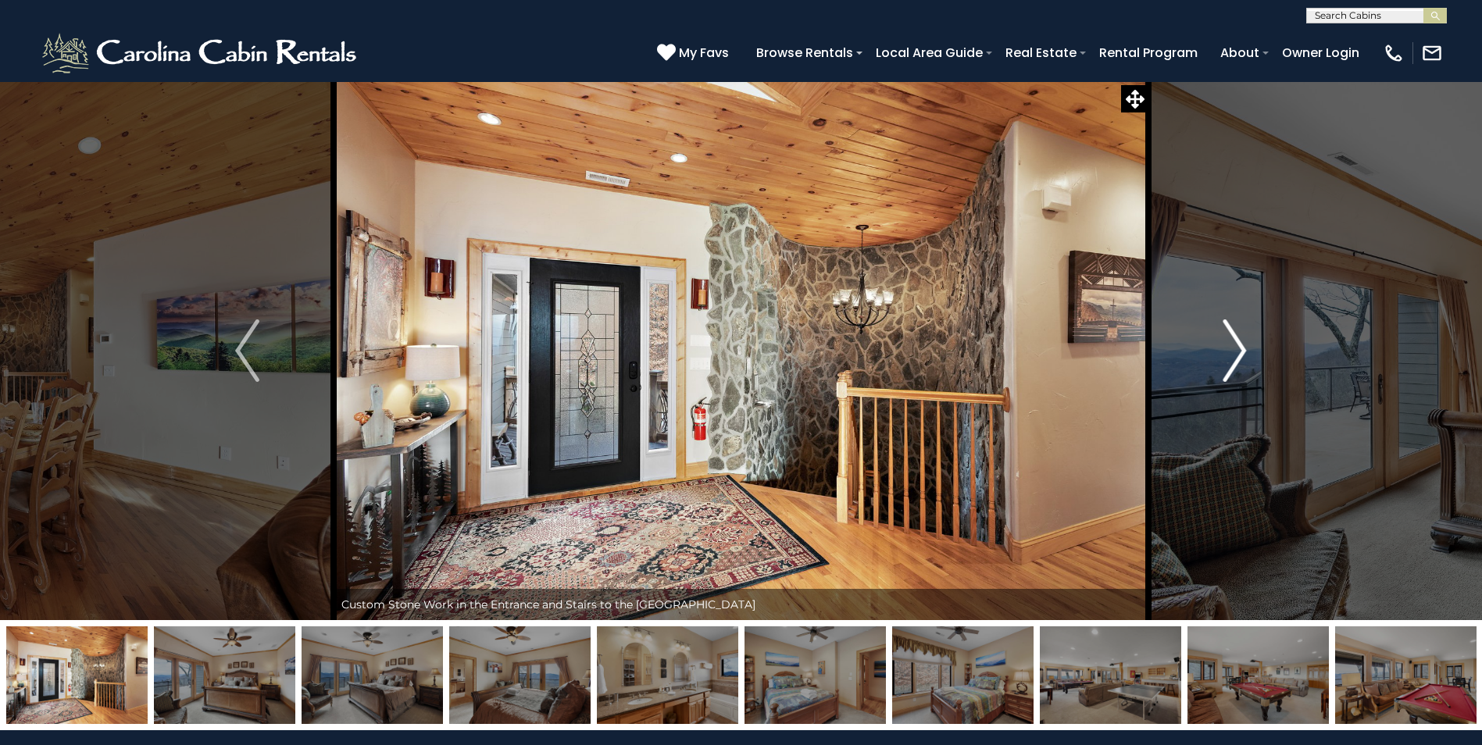
click at [1246, 358] on img "Next" at bounding box center [1234, 351] width 23 height 63
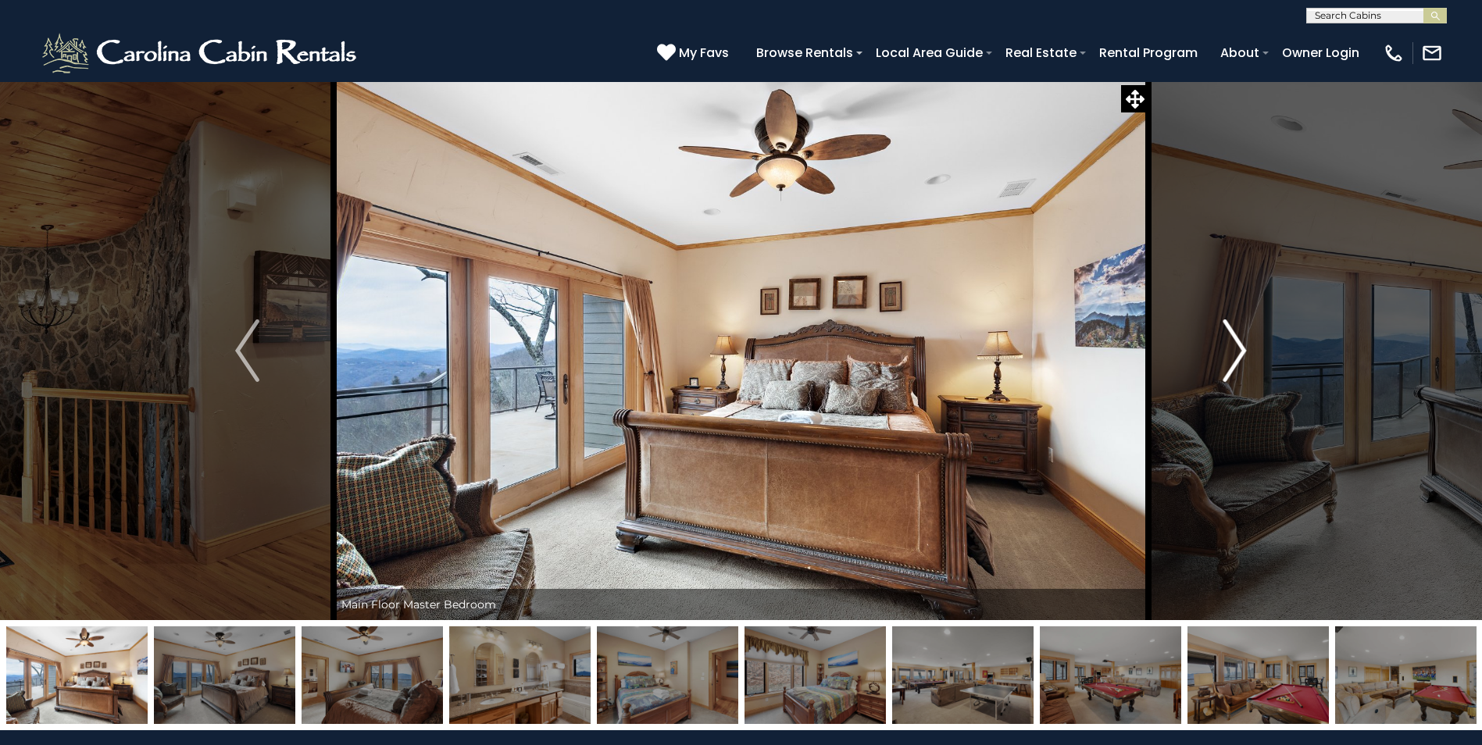
click at [1246, 358] on img "Next" at bounding box center [1234, 351] width 23 height 63
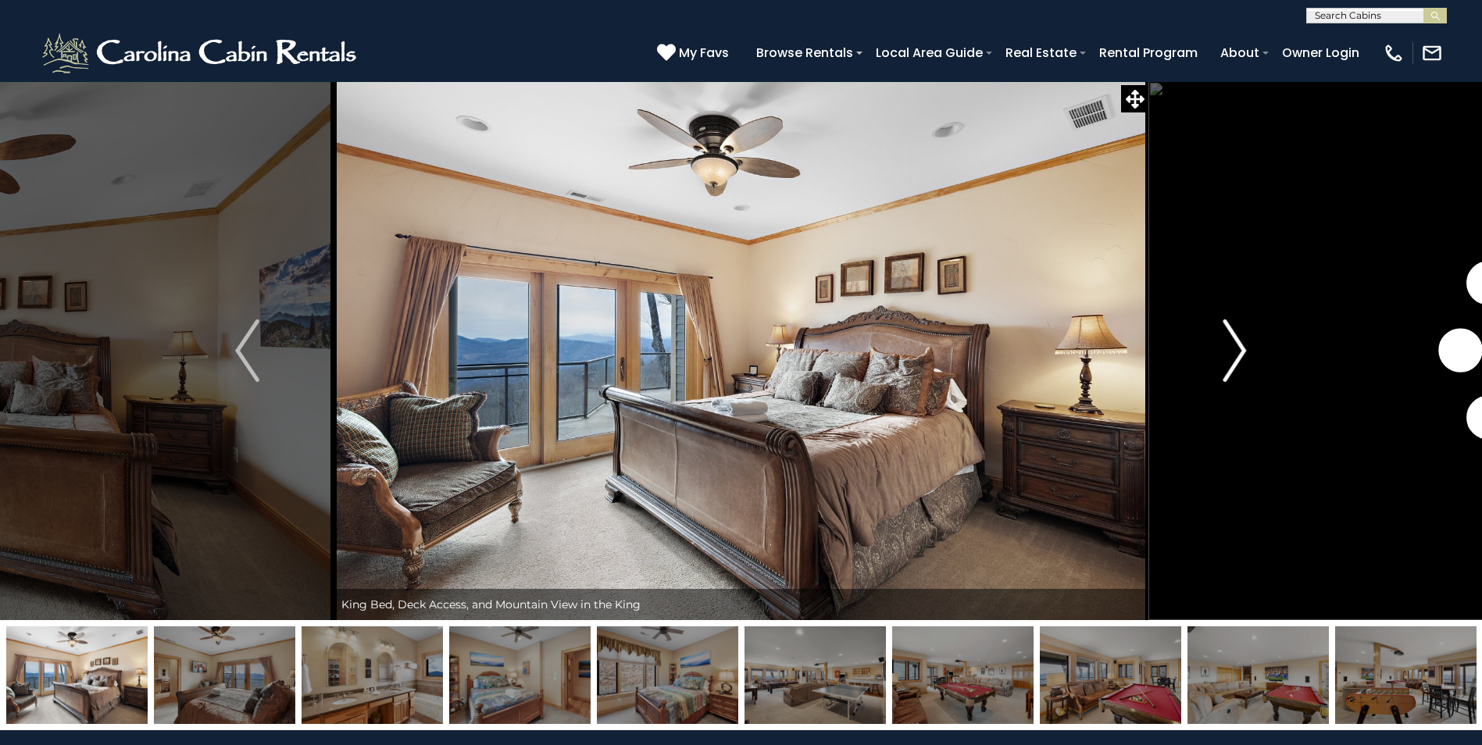
click at [1246, 358] on img "Next" at bounding box center [1234, 351] width 23 height 63
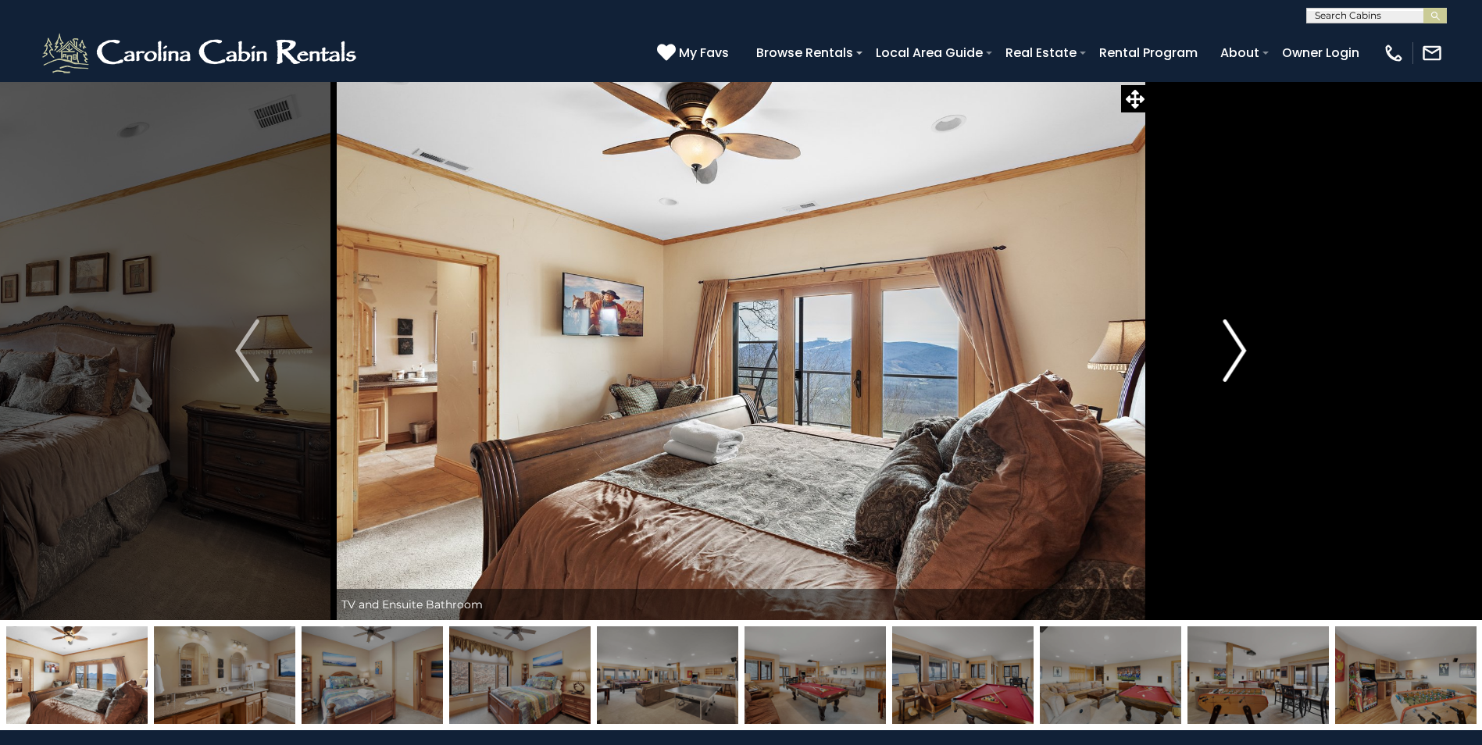
click at [1246, 358] on img "Next" at bounding box center [1234, 351] width 23 height 63
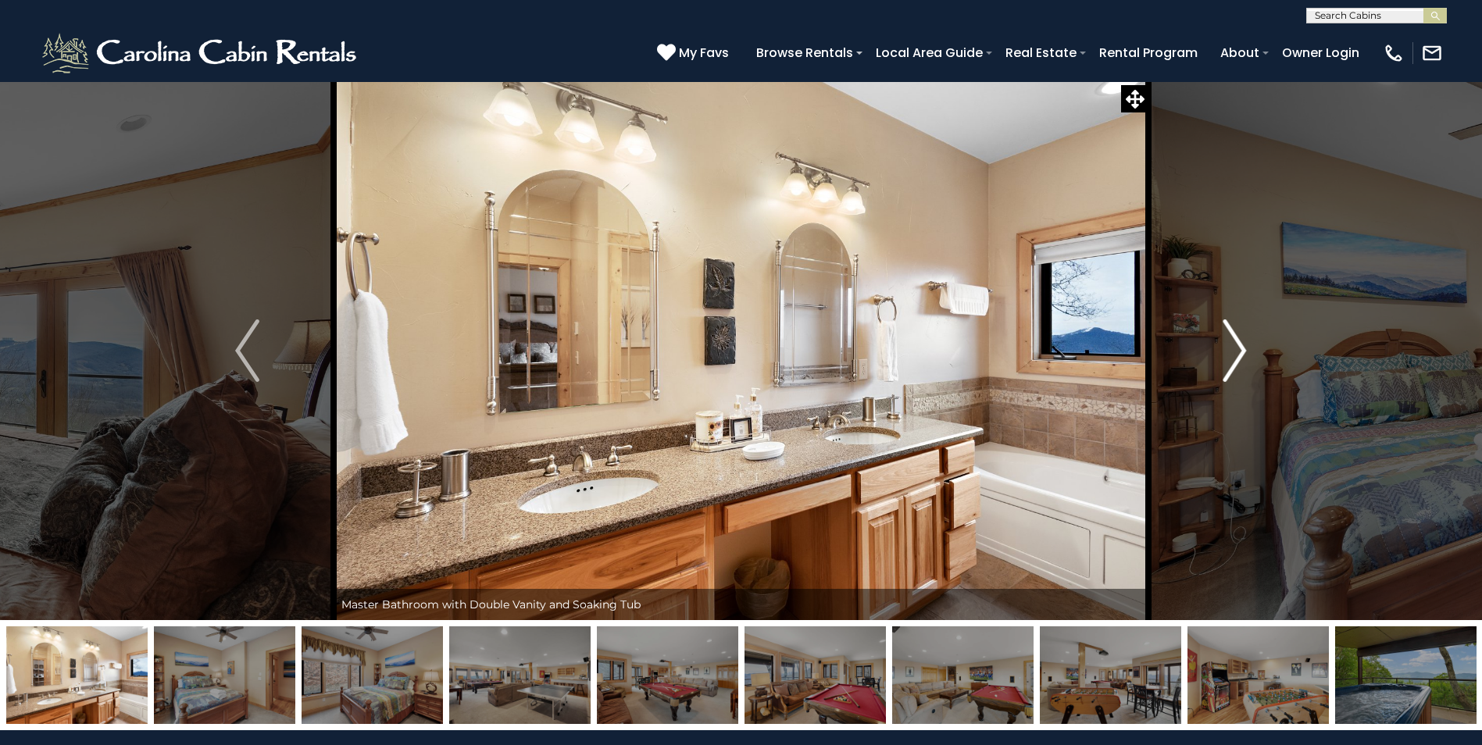
click at [1235, 334] on img "Next" at bounding box center [1234, 351] width 23 height 63
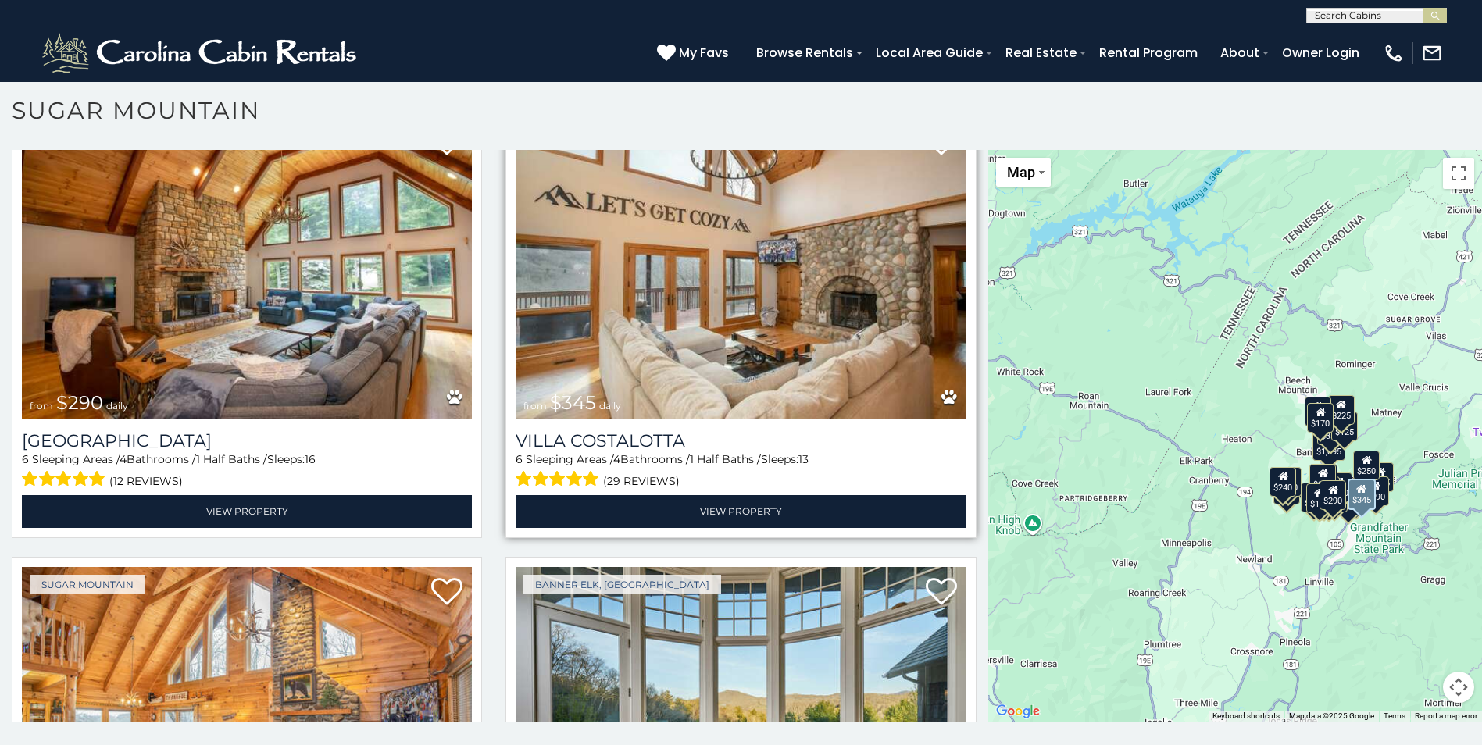
scroll to position [2579, 0]
